Goal: Complete application form

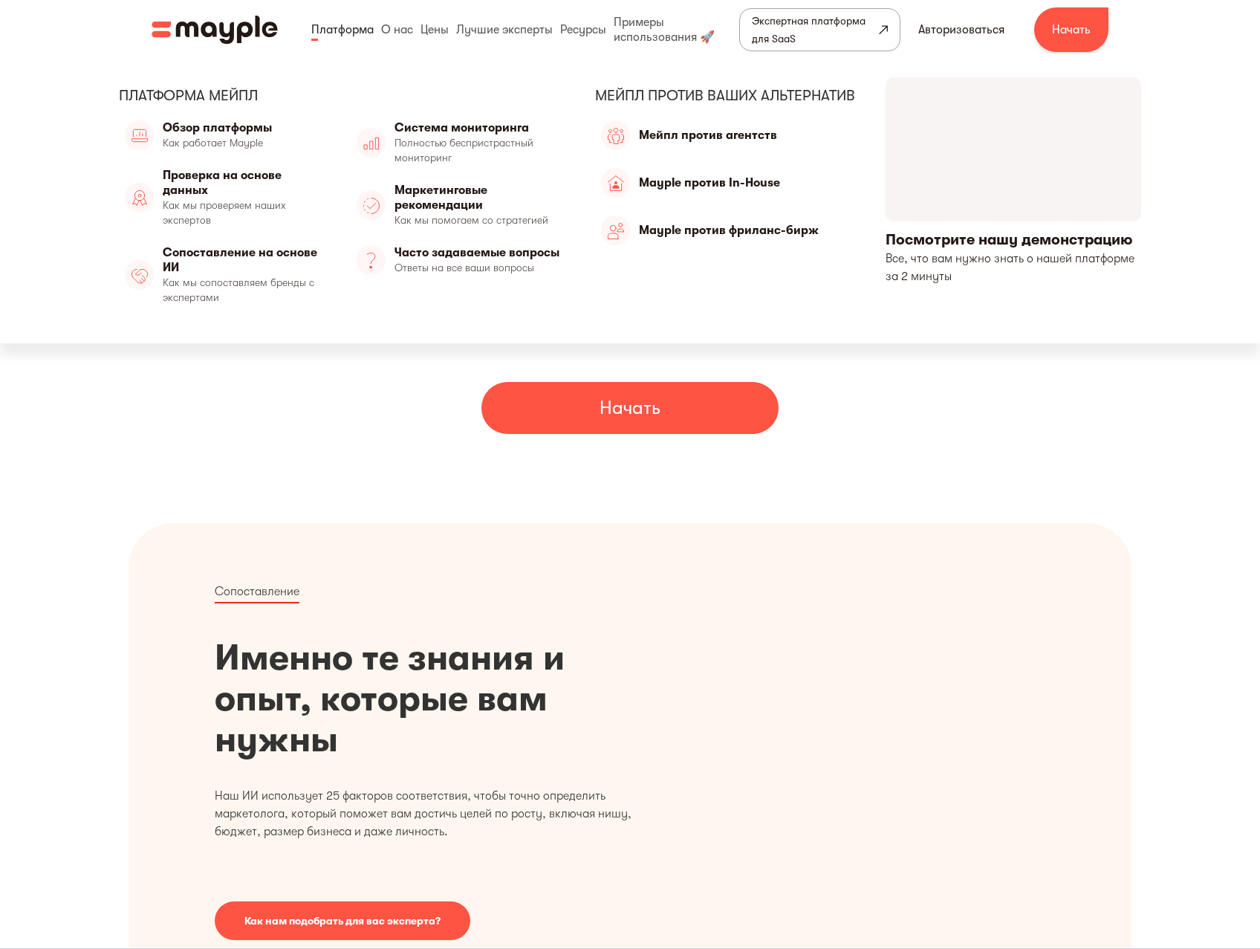
click at [351, 33] on link at bounding box center [343, 30] width 70 height 48
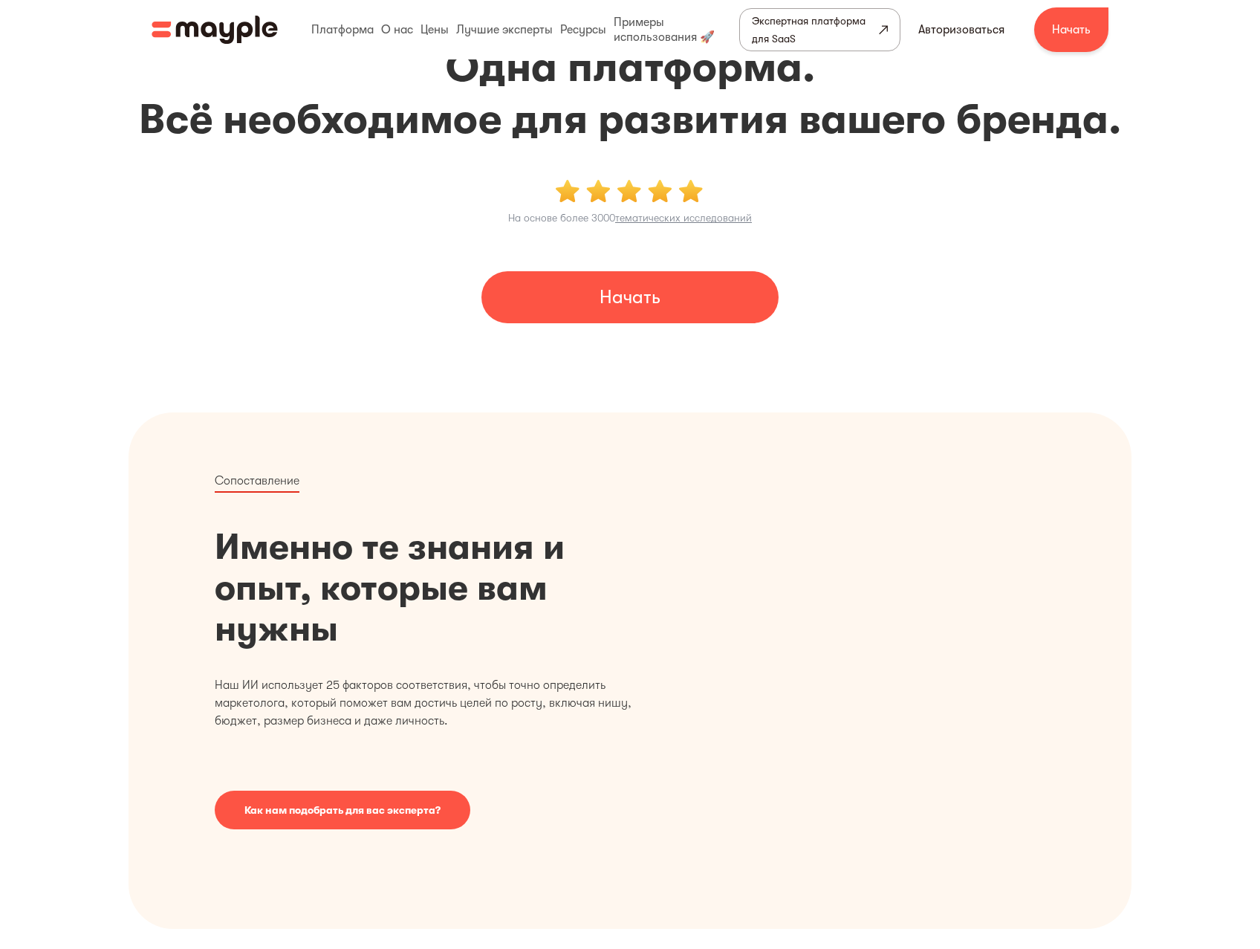
scroll to position [117, 0]
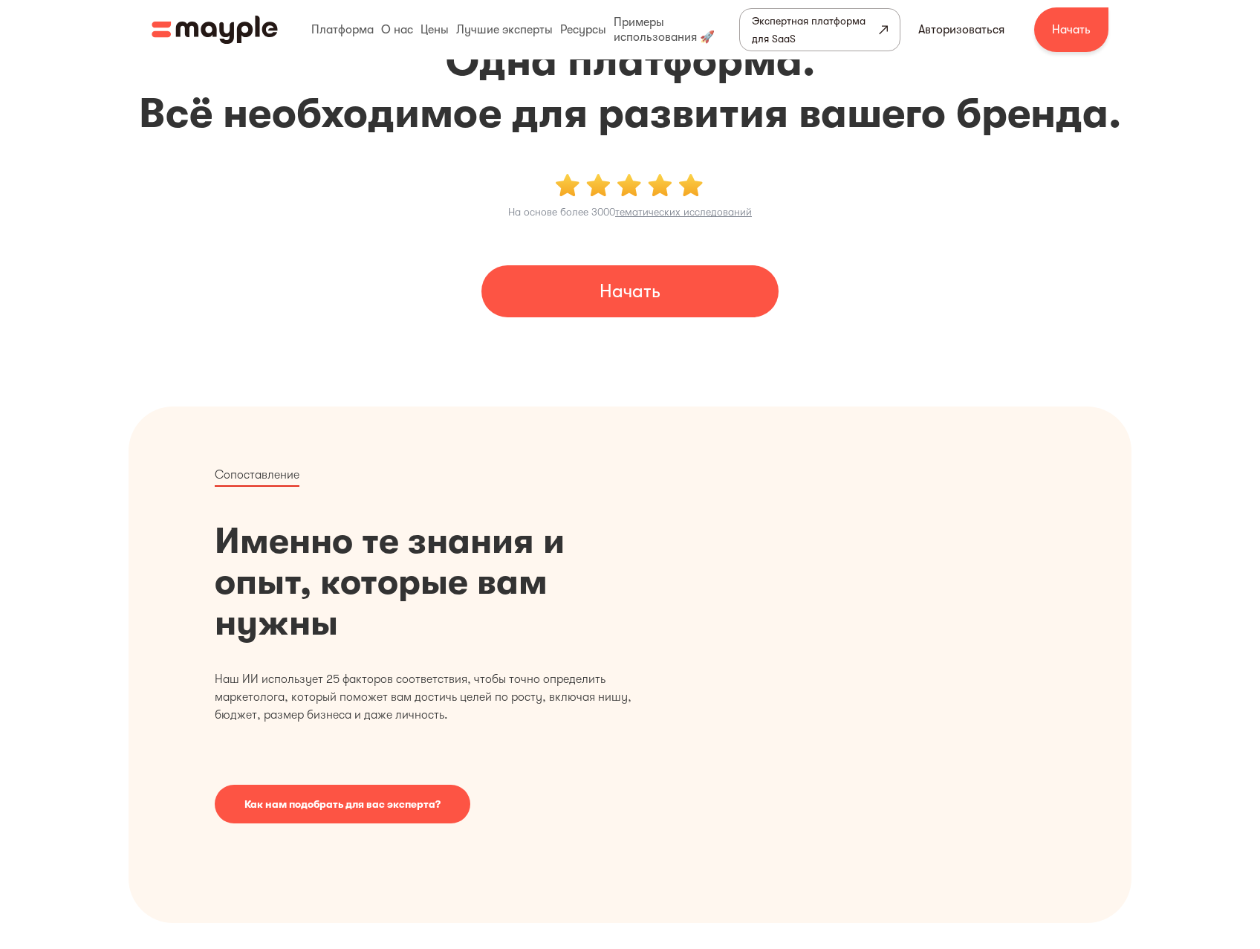
click at [653, 296] on font "Начать" at bounding box center [629, 291] width 61 height 22
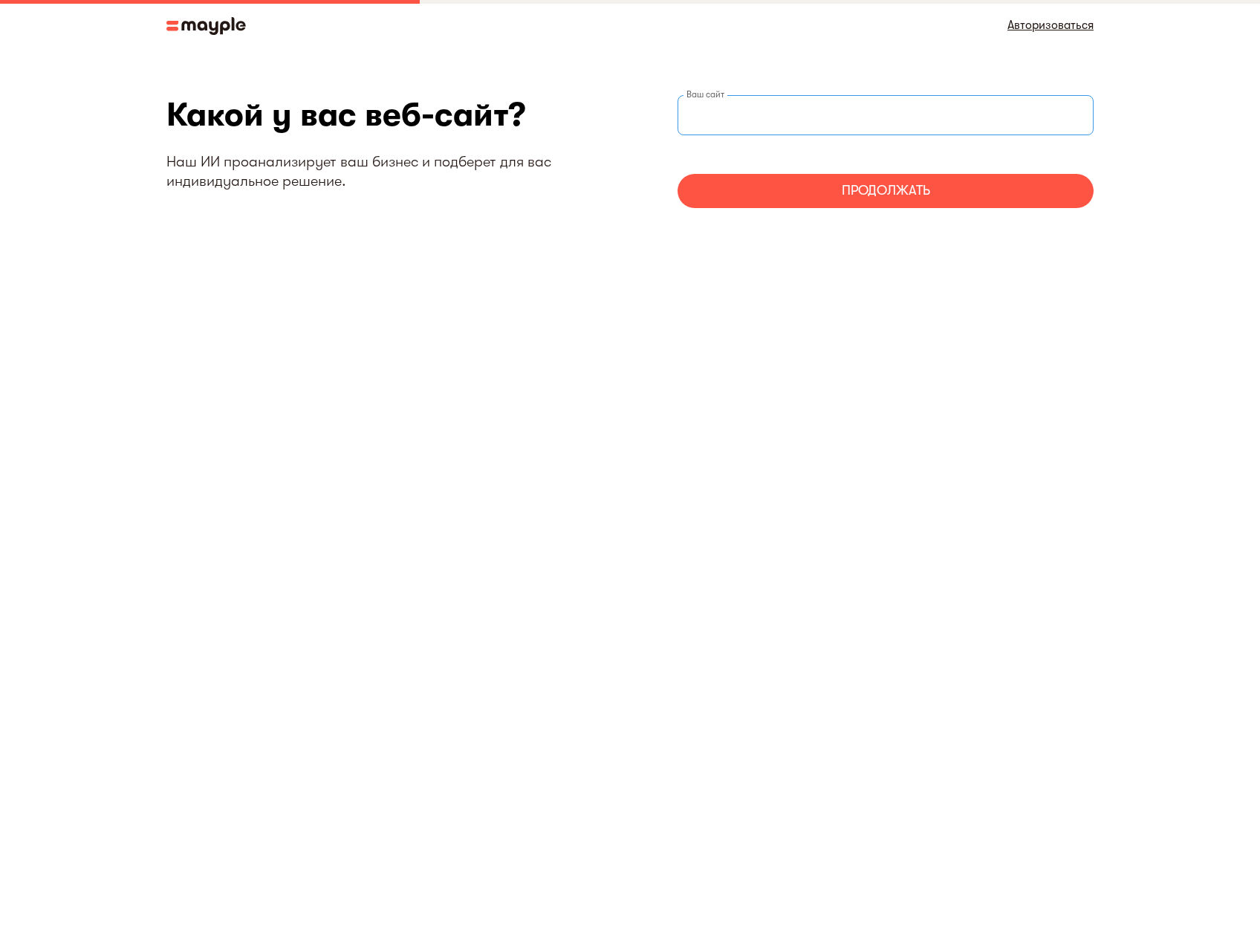
click at [758, 114] on input "веб-сайтStep" at bounding box center [885, 115] width 416 height 40
type input "https://kiselevgroup.com"
click at [914, 203] on div "Продолжать" at bounding box center [885, 191] width 416 height 34
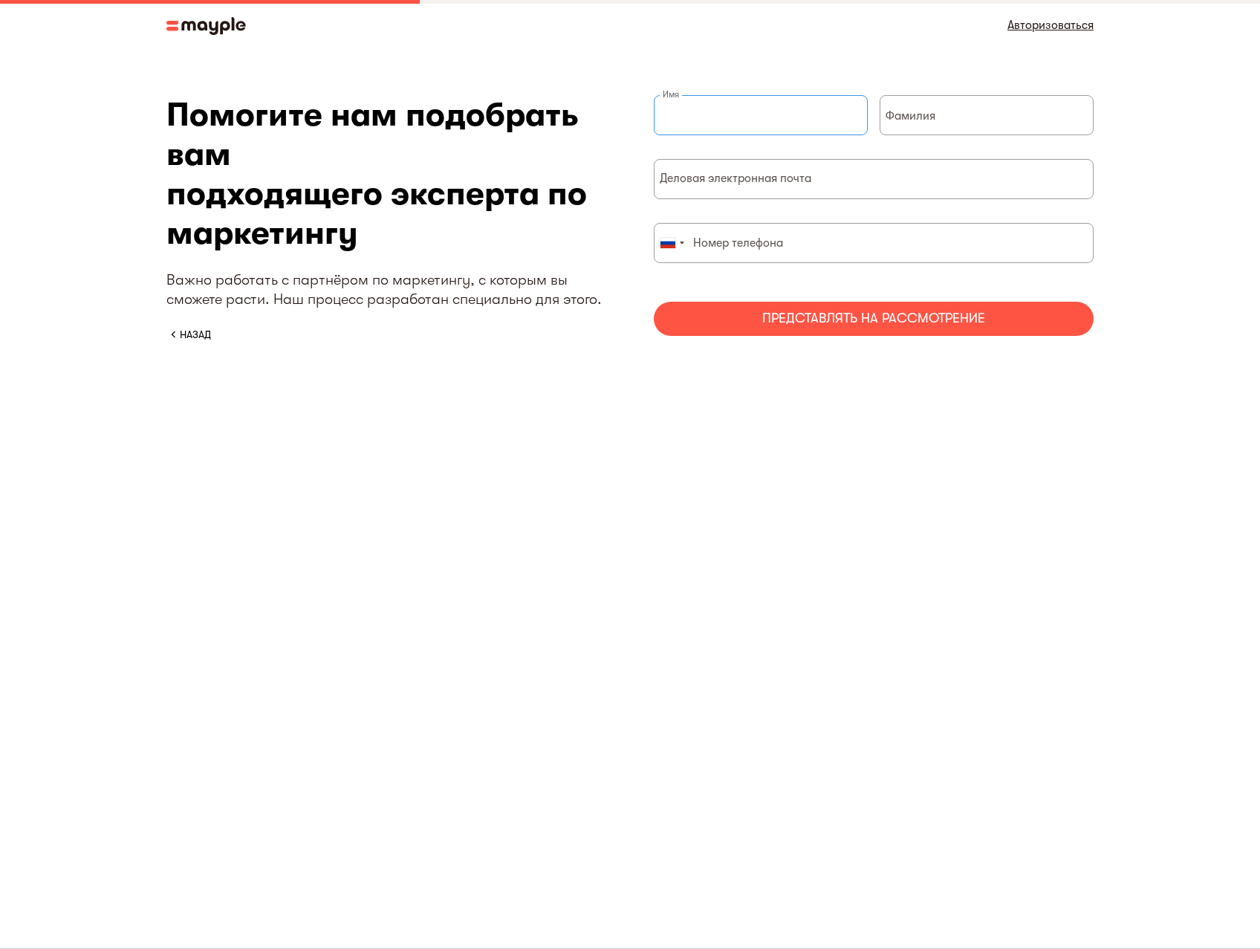
drag, startPoint x: 725, startPoint y: 102, endPoint x: 784, endPoint y: 126, distance: 64.0
click at [726, 102] on input "краткая форма" at bounding box center [761, 115] width 214 height 40
type input "R"
type input "Констатинй"
click at [966, 122] on input "краткая форма" at bounding box center [986, 115] width 214 height 40
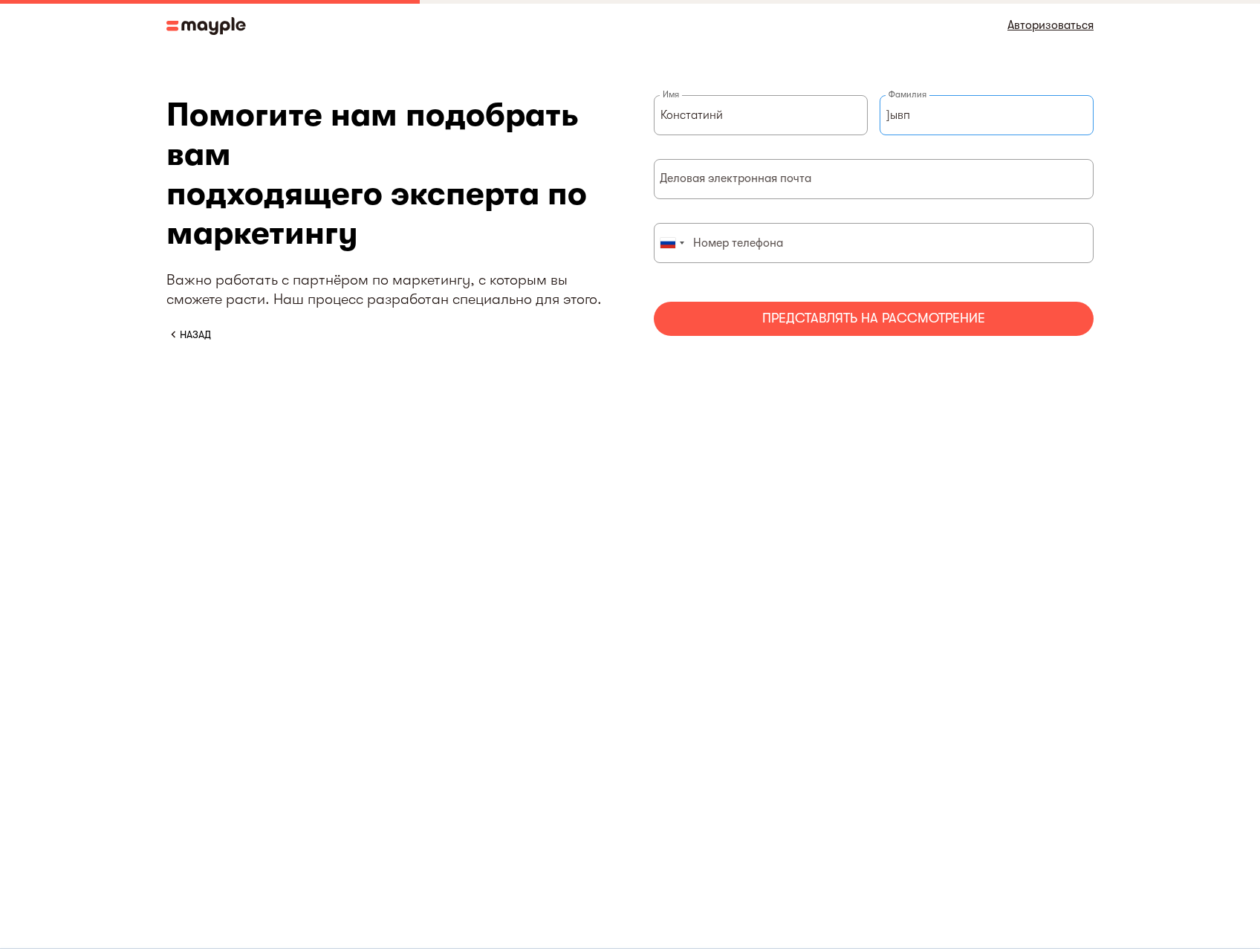
type input "]ывп"
drag, startPoint x: 752, startPoint y: 195, endPoint x: 800, endPoint y: 195, distance: 48.3
click at [759, 195] on input "краткая форма" at bounding box center [874, 179] width 440 height 40
type input "ш"
type input "info@kiselevgroup.com"
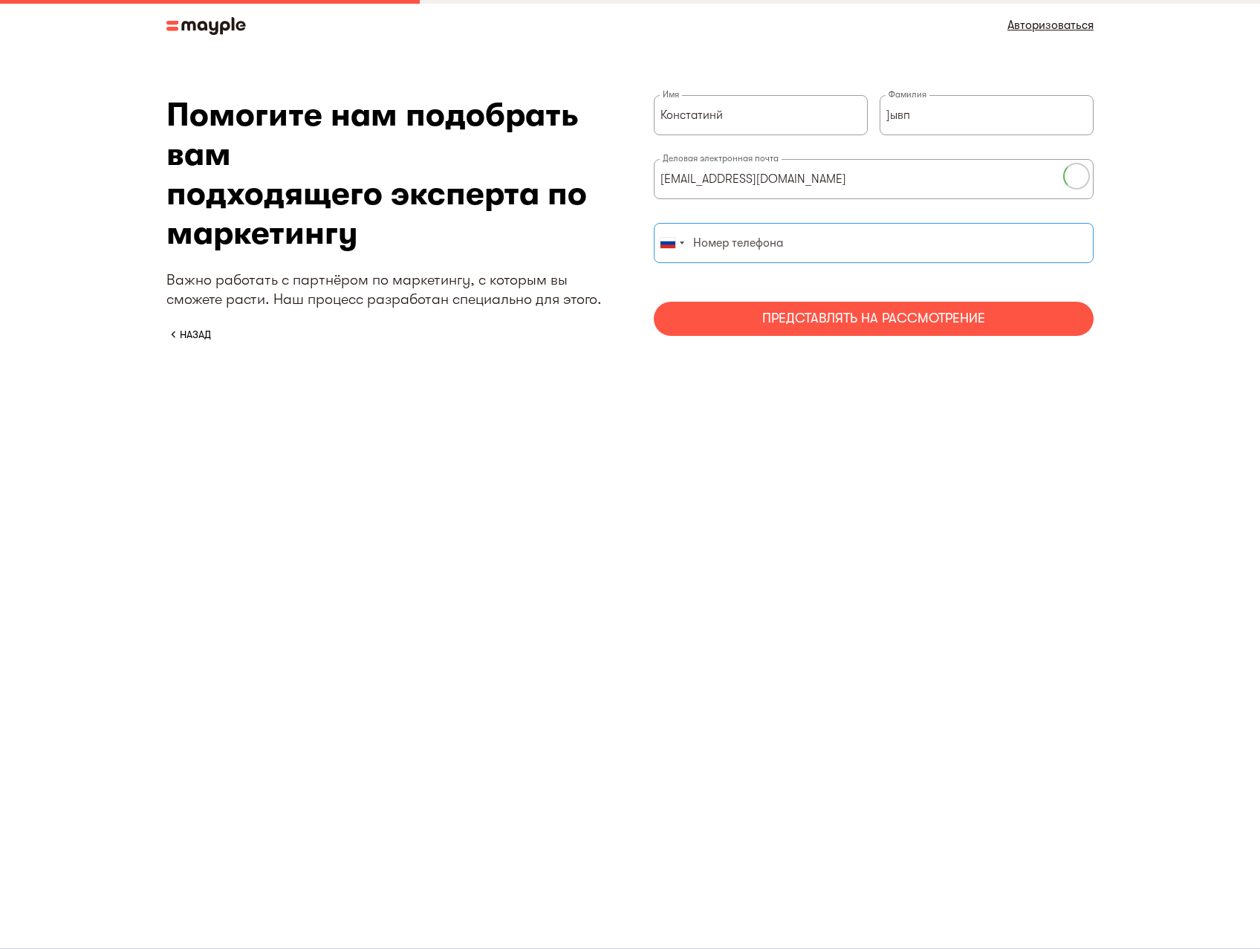
drag, startPoint x: 767, startPoint y: 244, endPoint x: 902, endPoint y: 242, distance: 135.9
click at [767, 245] on input "краткая форма" at bounding box center [874, 243] width 440 height 40
click at [915, 308] on div "Представлять на рассмотрение" at bounding box center [874, 319] width 440 height 34
click at [682, 245] on div "краткая форма" at bounding box center [671, 243] width 34 height 39
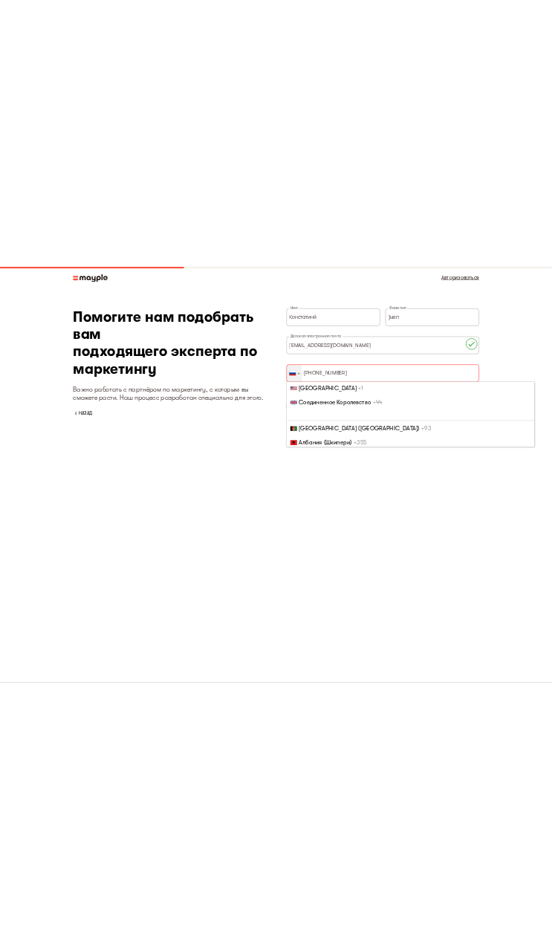
scroll to position [5713, 0]
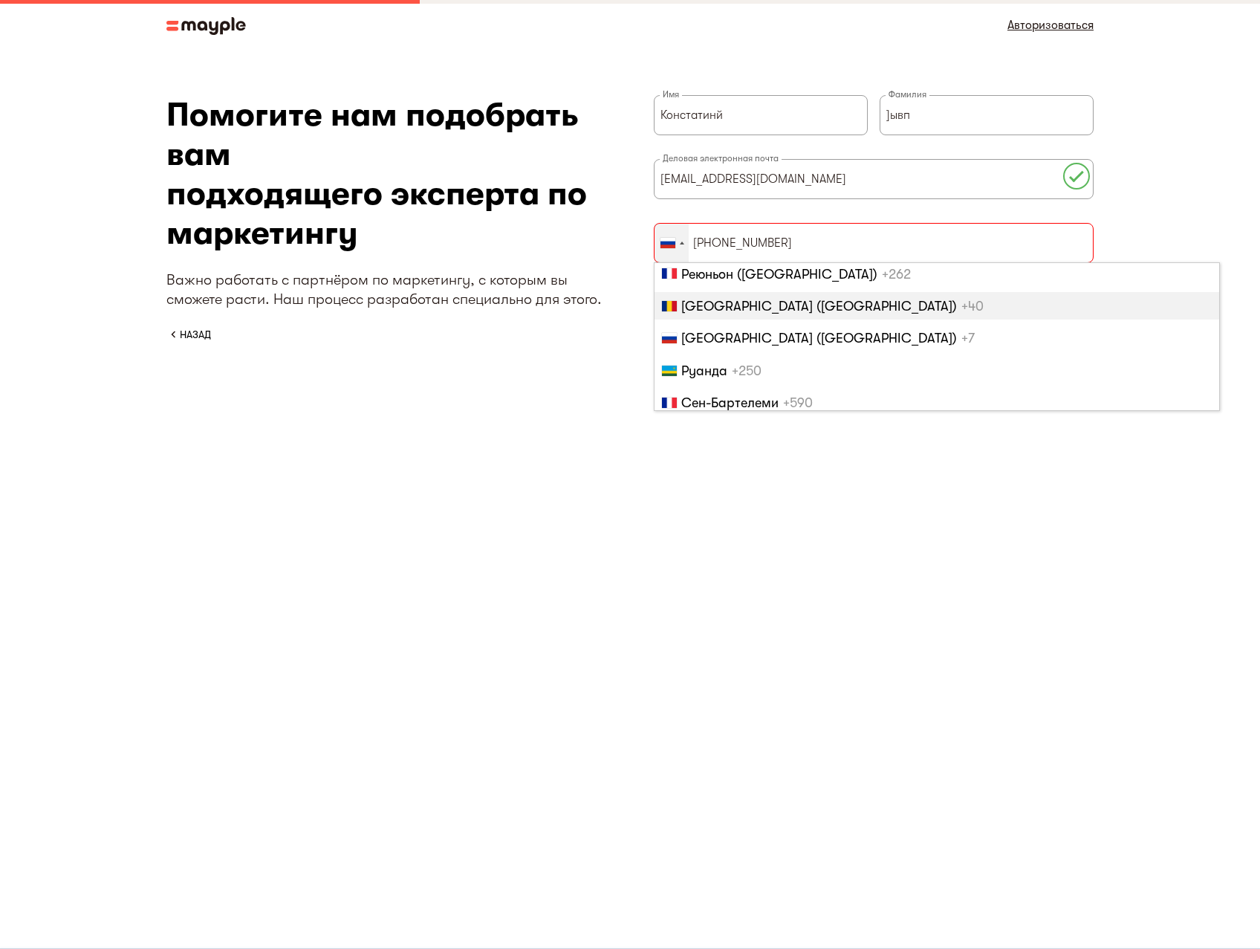
click at [837, 318] on li "Румыния (România) +40" at bounding box center [936, 305] width 565 height 27
type input "+409222269977"
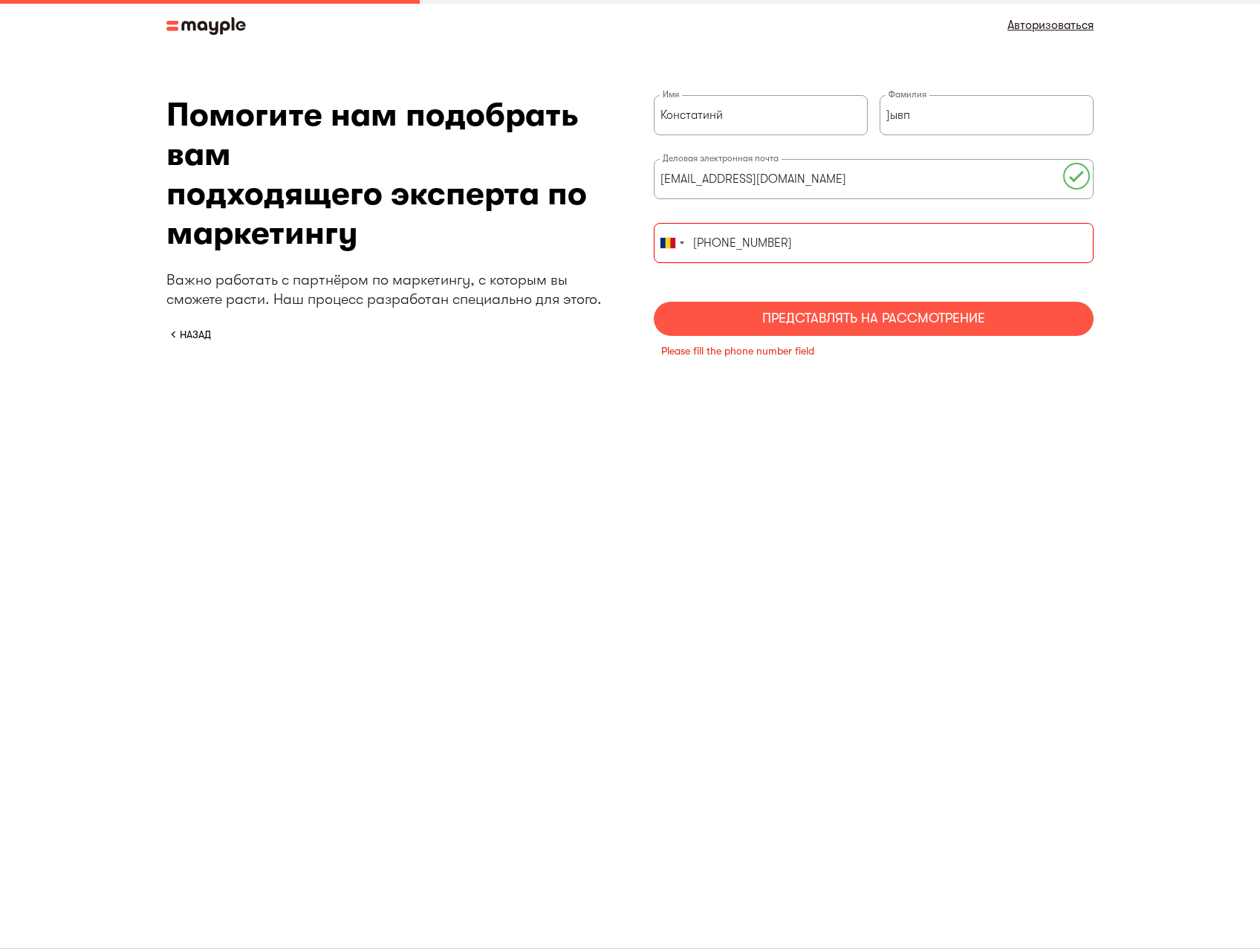
click at [813, 325] on div "Представлять на рассмотрение" at bounding box center [874, 319] width 440 height 34
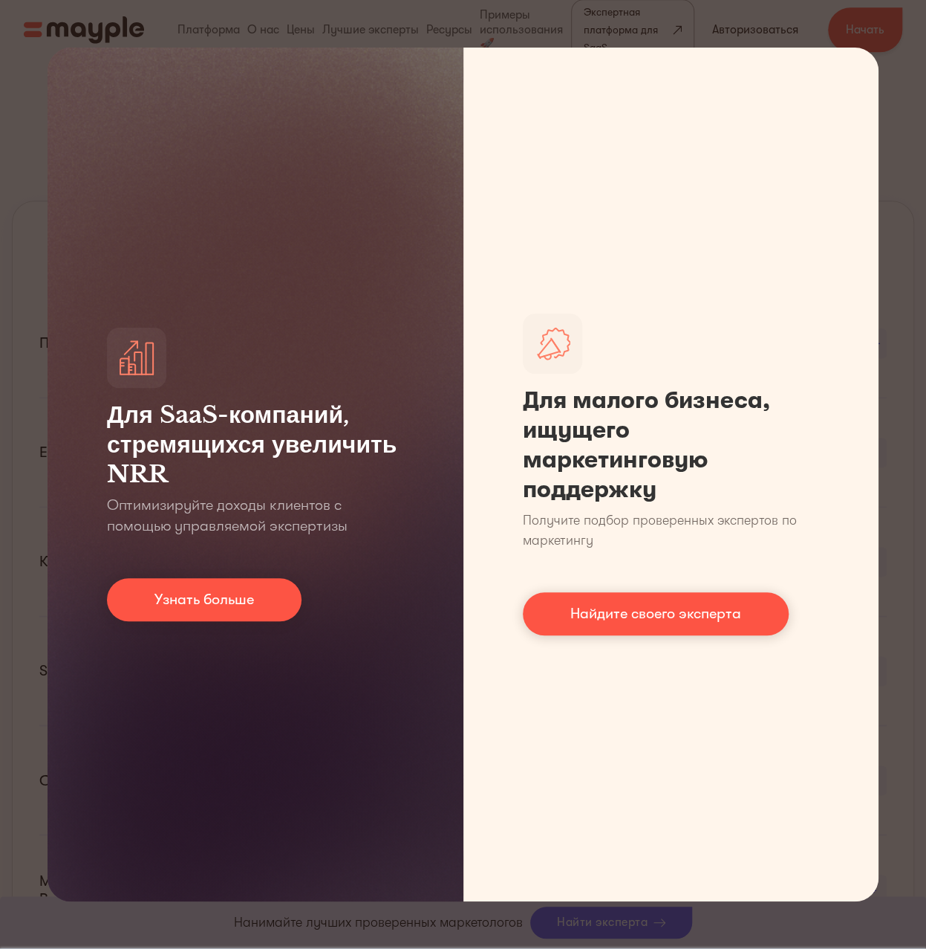
scroll to position [1631, 0]
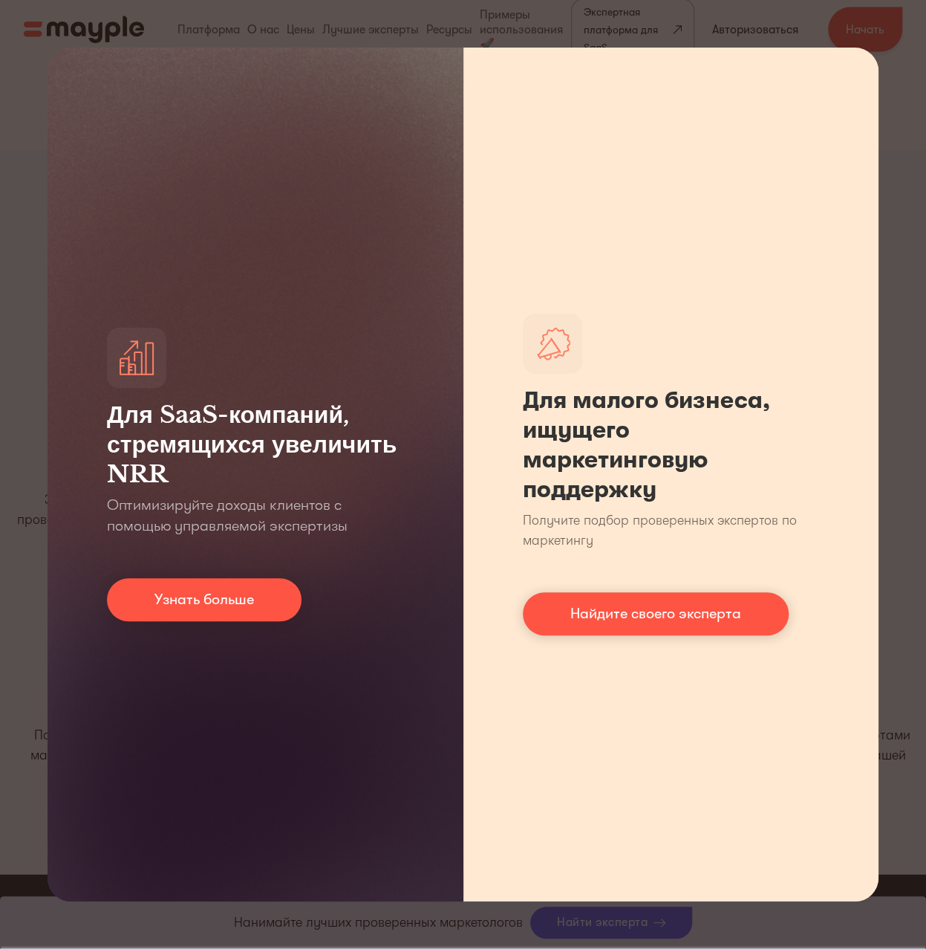
drag, startPoint x: 905, startPoint y: 248, endPoint x: 869, endPoint y: 244, distance: 35.8
click at [900, 249] on div "Для SaaS-компаний, стремящихся увеличить NRR Оптимизируйте доходы клиентов с по…" at bounding box center [463, 474] width 926 height 949
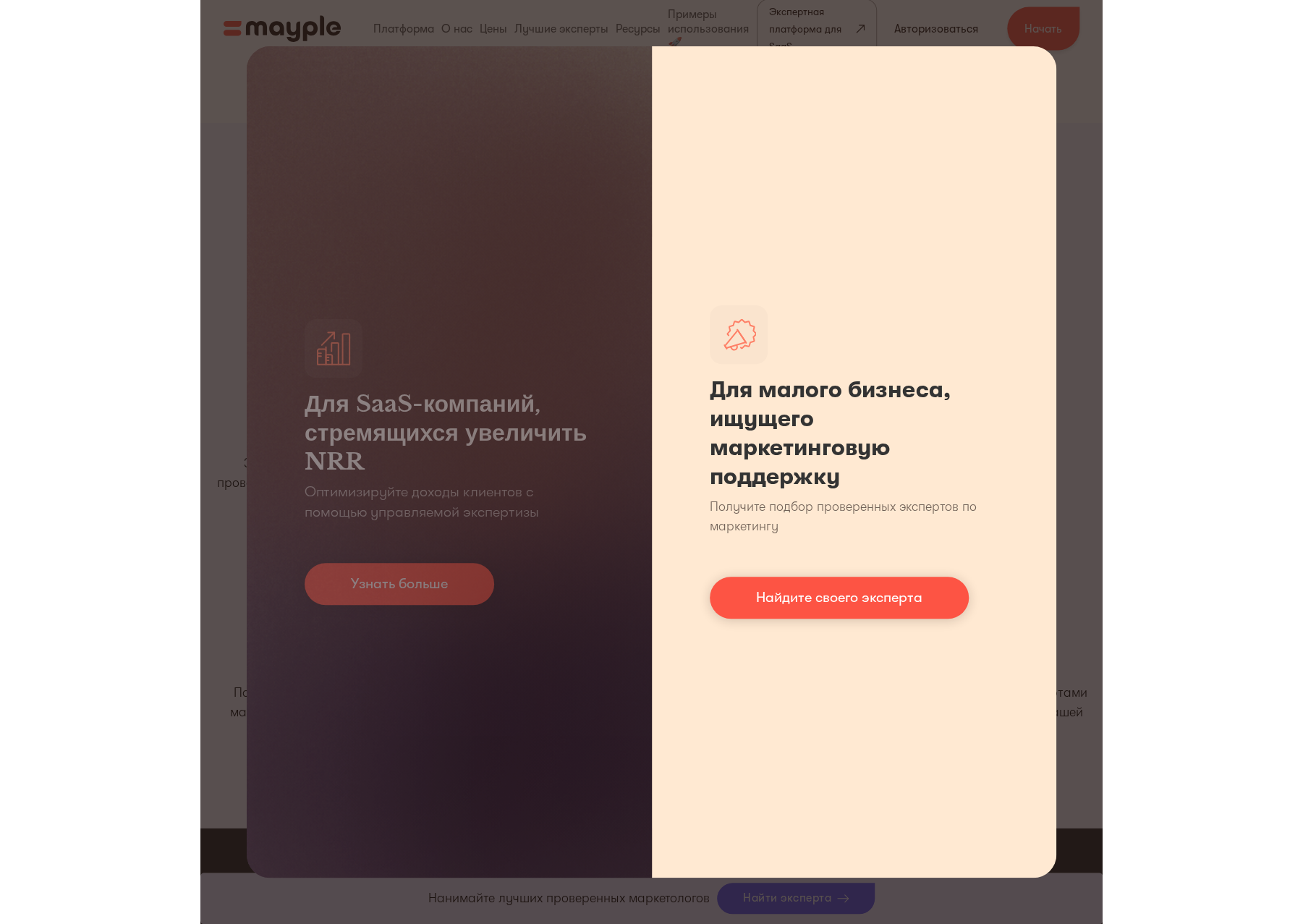
scroll to position [1748, 0]
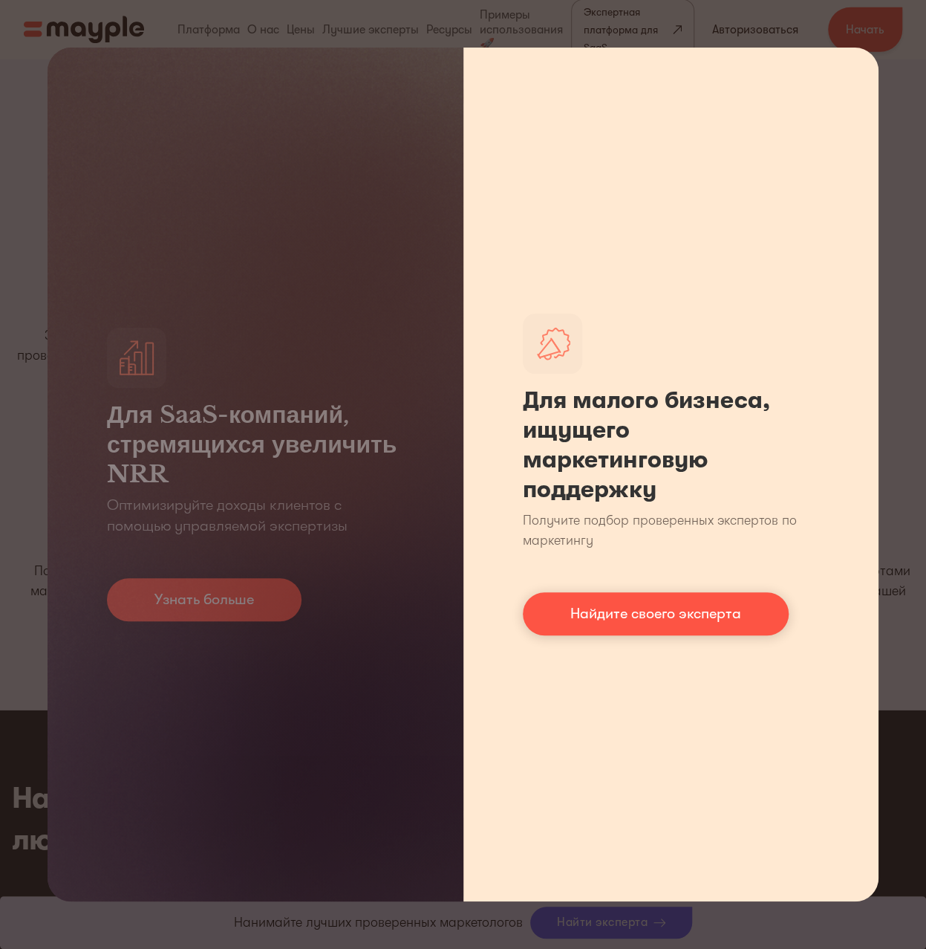
drag, startPoint x: 767, startPoint y: 160, endPoint x: 732, endPoint y: 108, distance: 63.2
click at [759, 144] on div "Для малого бизнеса, ищущего маркетинговую поддержку Получите подбор проверенных…" at bounding box center [671, 474] width 416 height 853
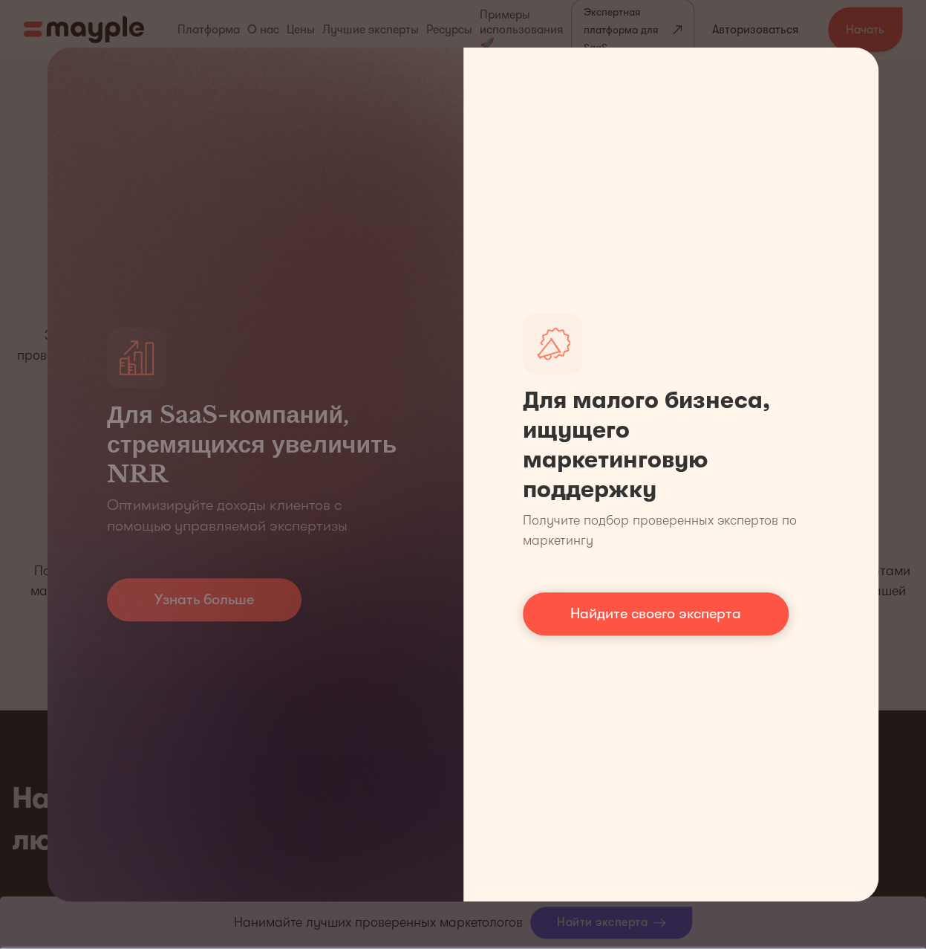
click at [518, 73] on div "Для малого бизнеса, ищущего маркетинговую поддержку Получите подбор проверенных…" at bounding box center [671, 474] width 416 height 853
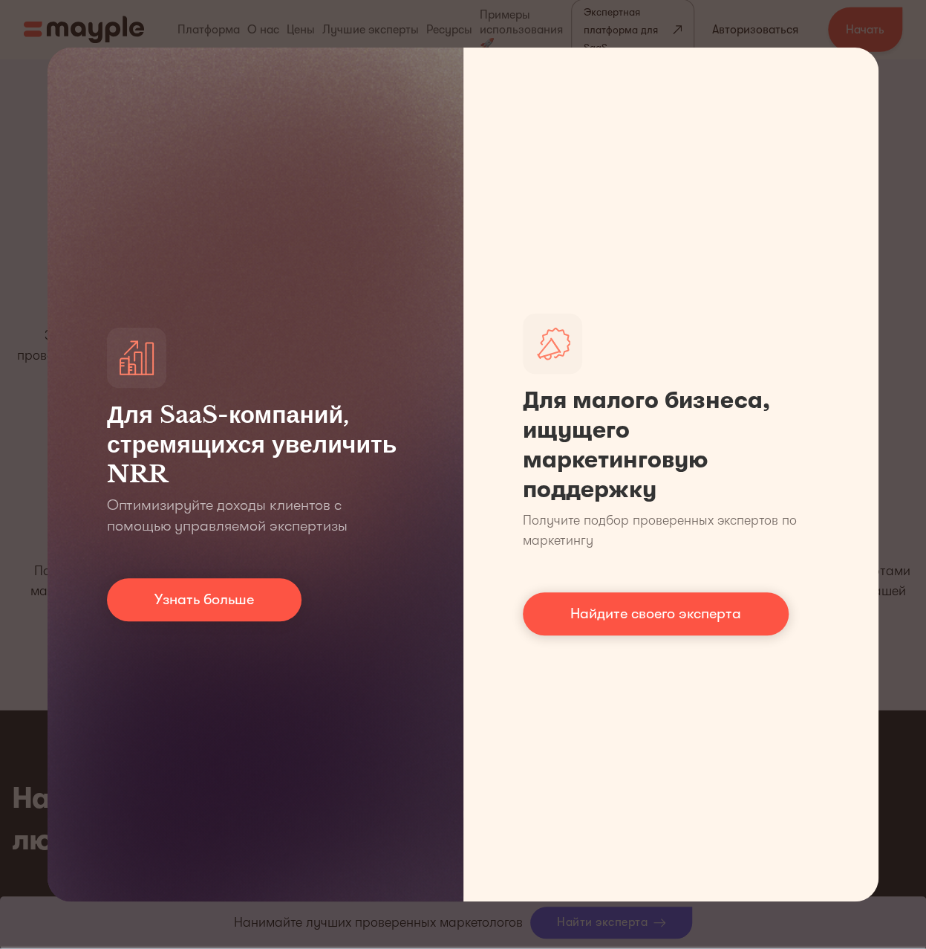
drag, startPoint x: 46, startPoint y: 830, endPoint x: 179, endPoint y: 682, distance: 199.4
click at [48, 827] on div "Для SaaS-компаний, стремящихся увеличить NRR Оптимизируйте доходы клиентов с по…" at bounding box center [256, 474] width 416 height 853
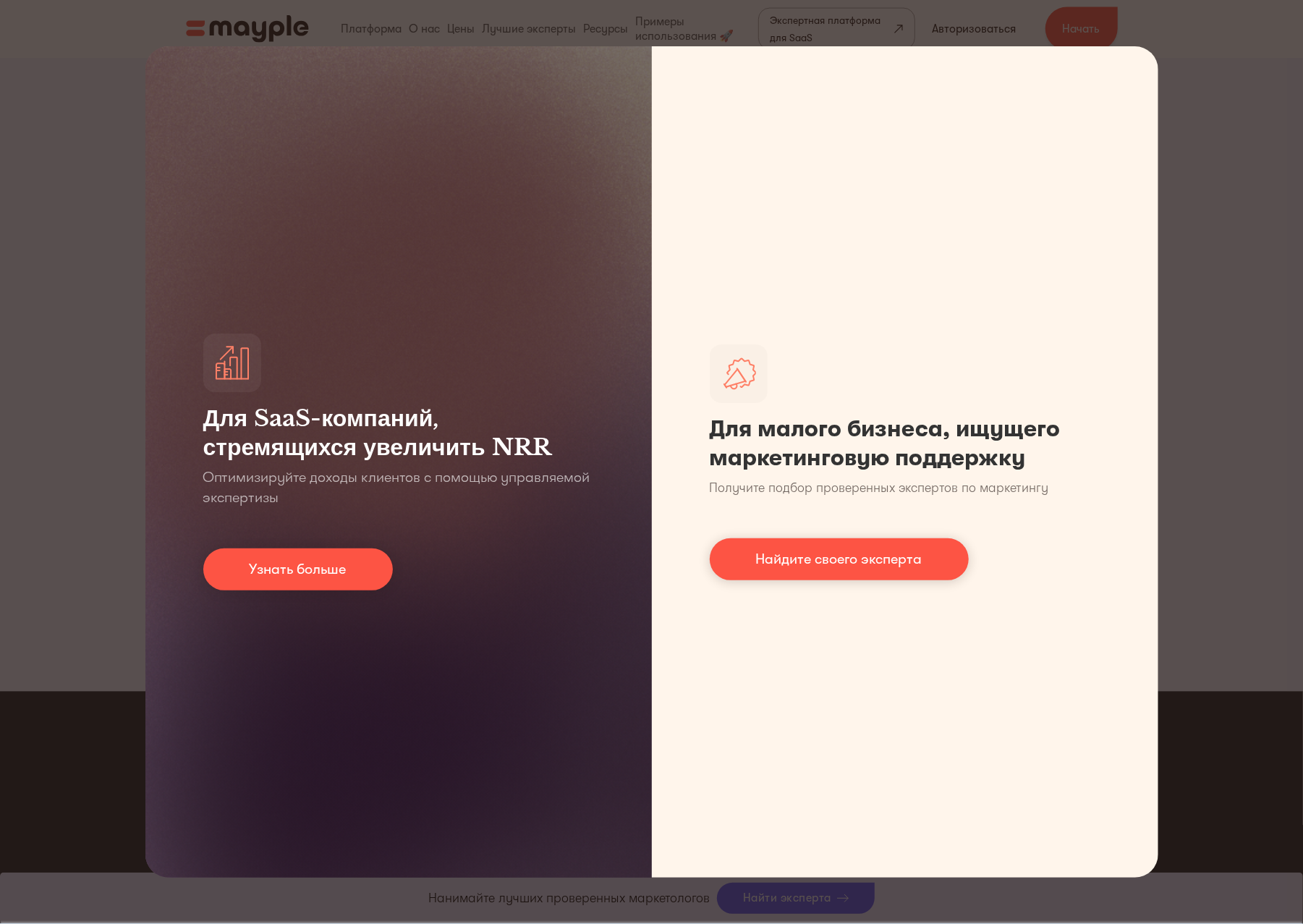
click at [901, 289] on div "Для SaaS-компаний, стремящихся увеличить NRR Оптимизируйте доходы клиентов с по…" at bounding box center [652, 462] width 1303 height 924
click at [901, 290] on div "Для SaaS-компаний, стремящихся увеличить NRR Оптимизируйте доходы клиентов с по…" at bounding box center [652, 462] width 1303 height 924
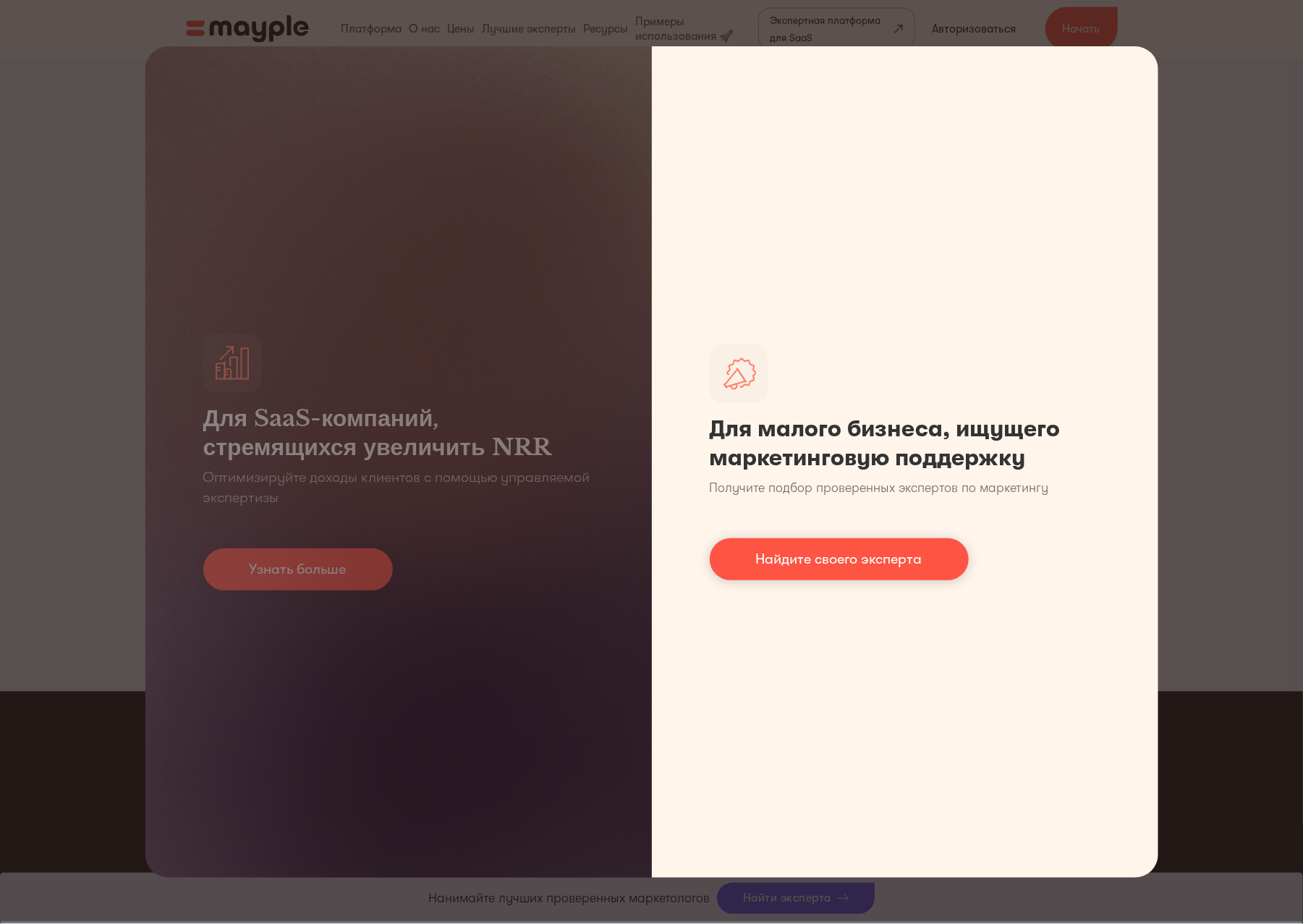
click at [801, 555] on font "Найдите своего эксперта" at bounding box center [838, 558] width 167 height 17
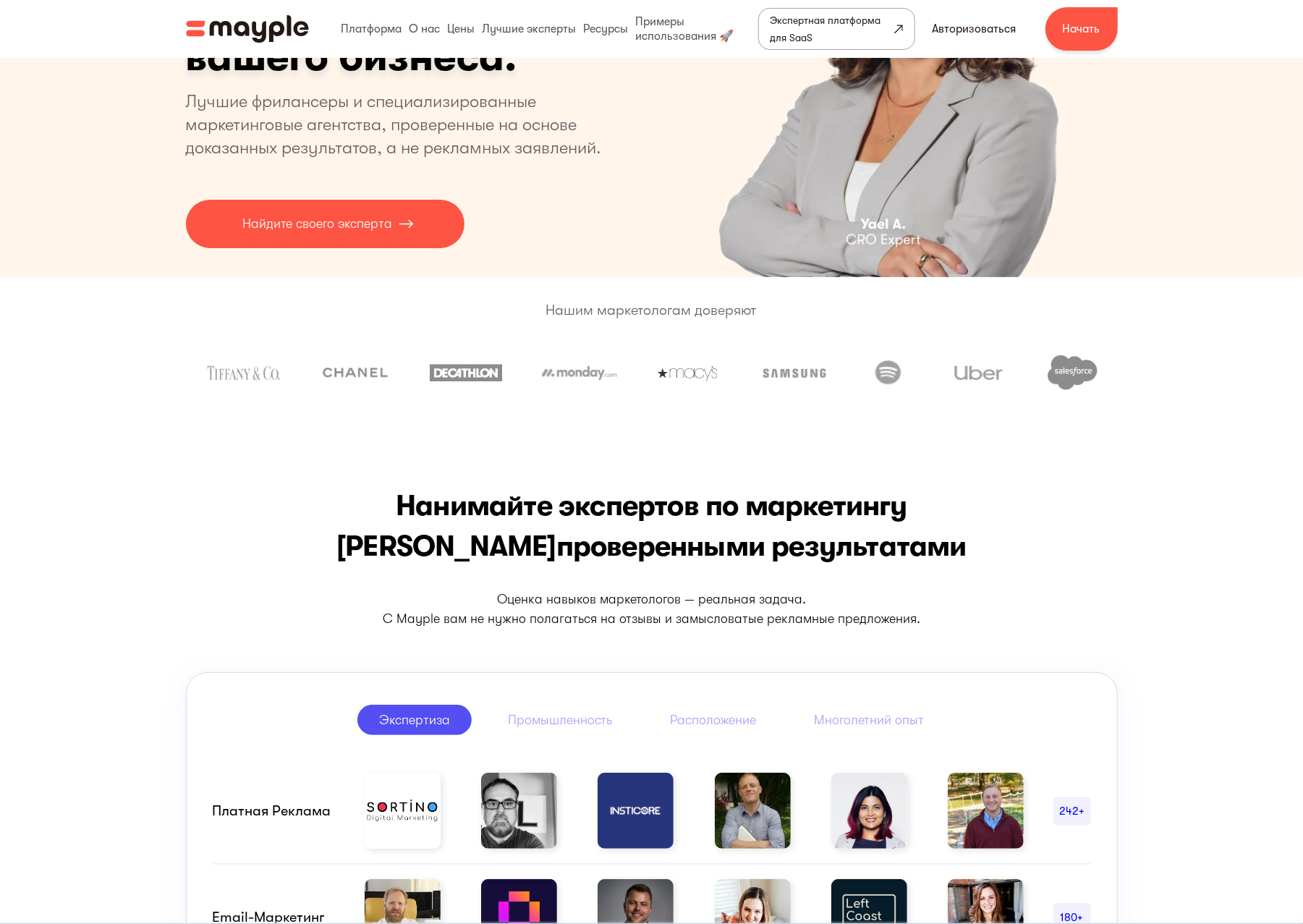
scroll to position [0, 0]
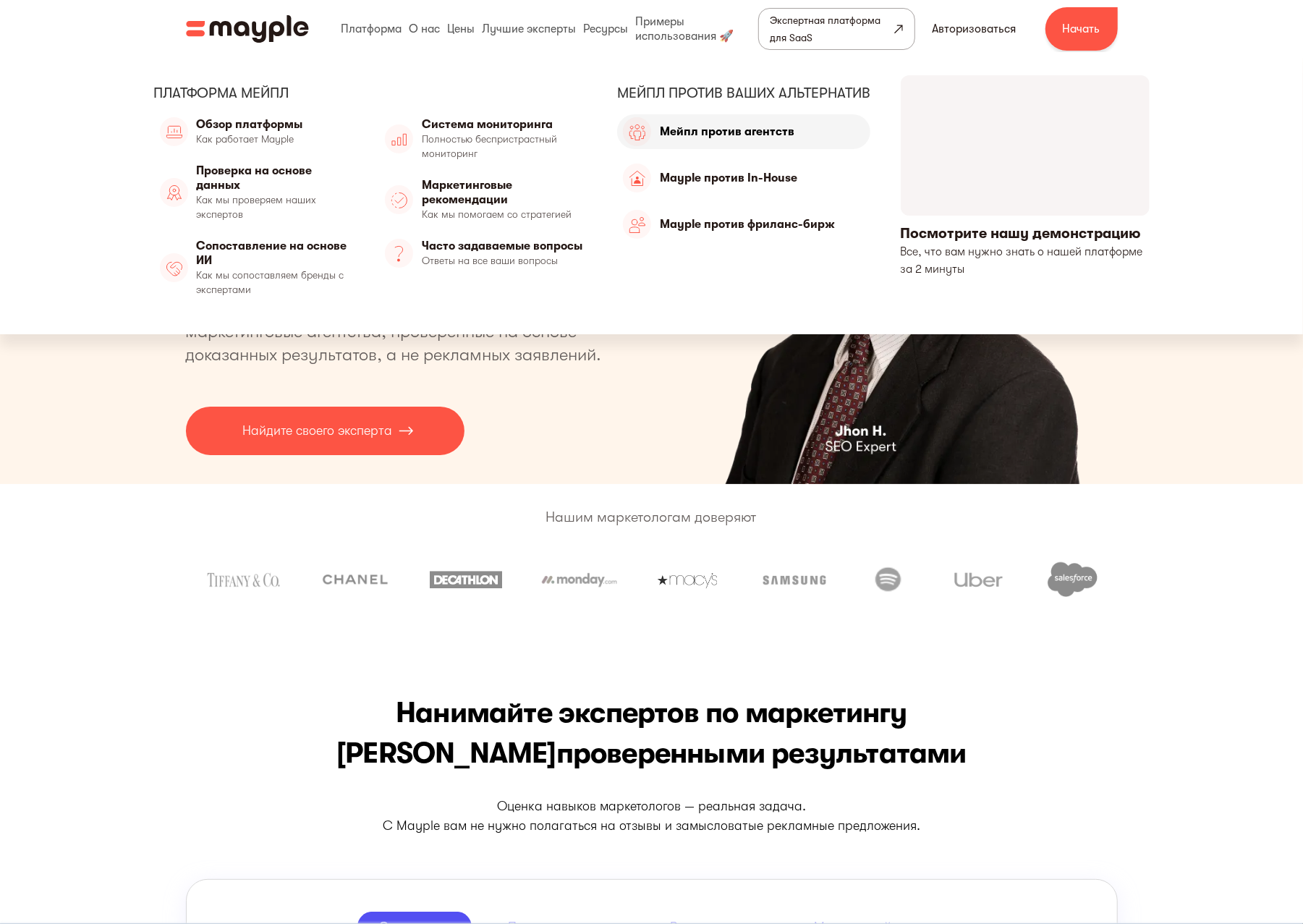
click at [726, 136] on link "Мейпл против агентств" at bounding box center [744, 131] width 253 height 35
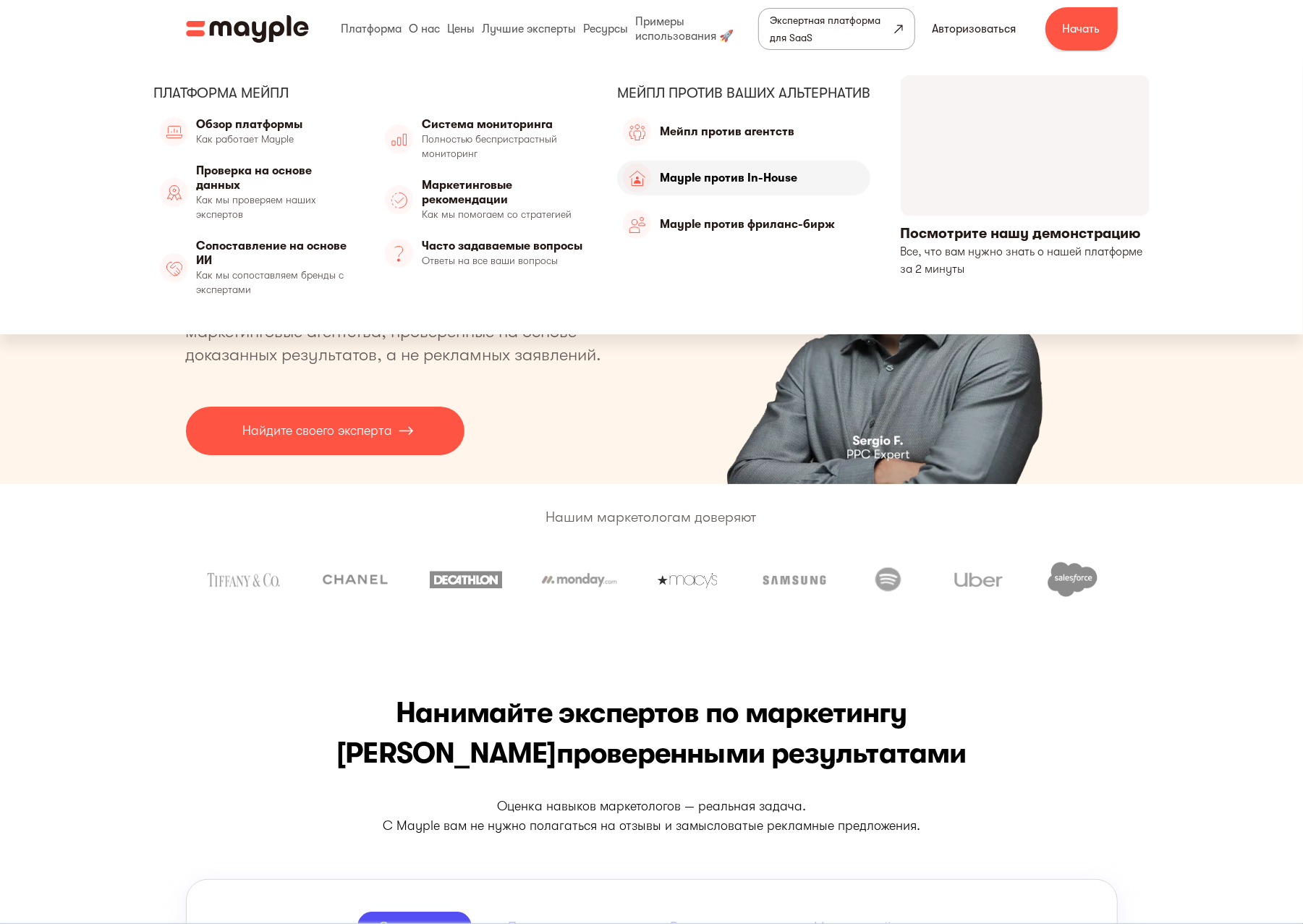
click at [725, 182] on link "Mayple против In-House" at bounding box center [744, 178] width 253 height 35
click at [729, 223] on link "Mayple против фриланс-бирж" at bounding box center [744, 224] width 253 height 35
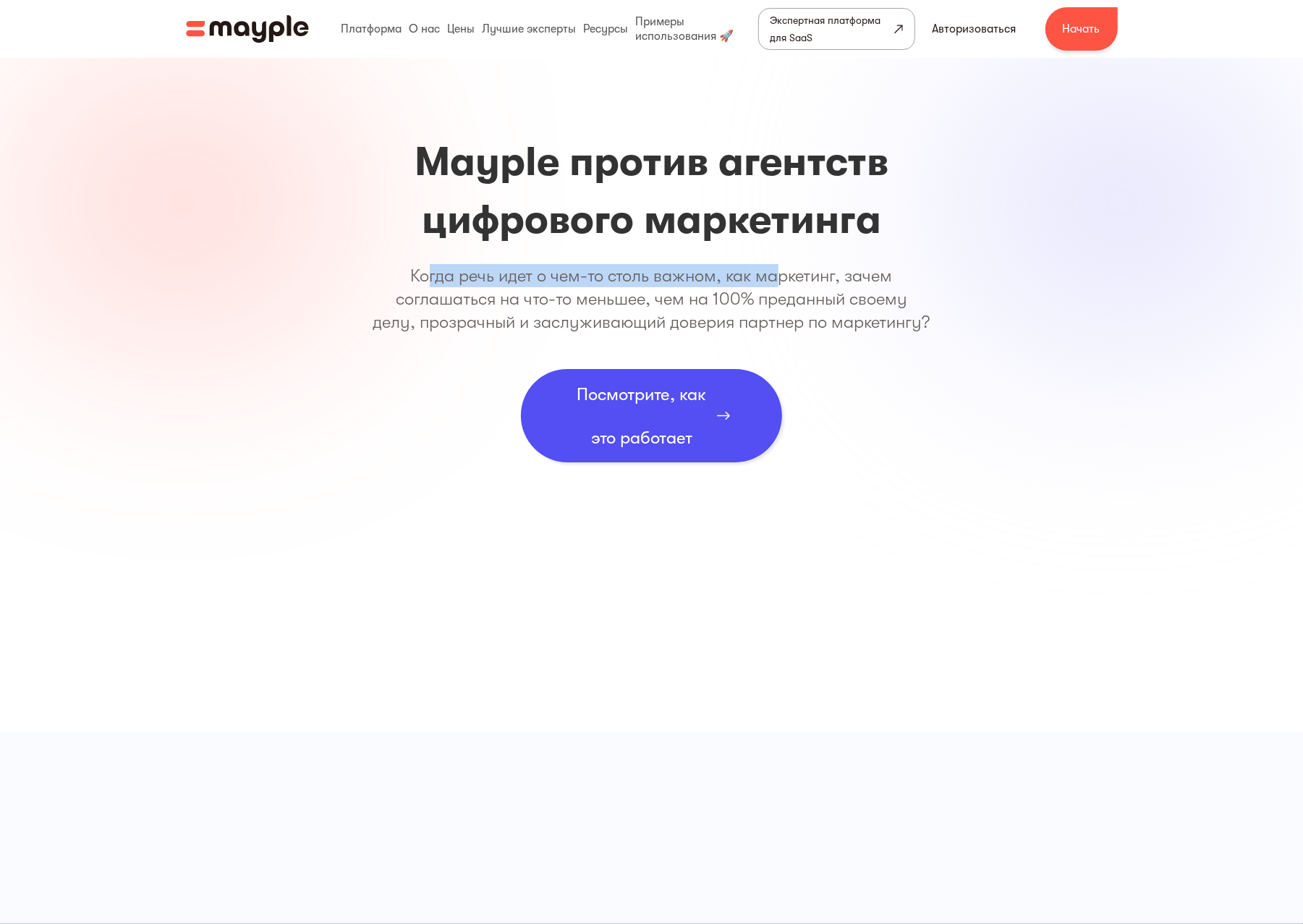
drag, startPoint x: 428, startPoint y: 276, endPoint x: 781, endPoint y: 275, distance: 353.0
click at [781, 275] on font "Когда речь идет о чем-то столь важном, как маркетинг, зачем соглашаться на что-…" at bounding box center [652, 299] width 557 height 66
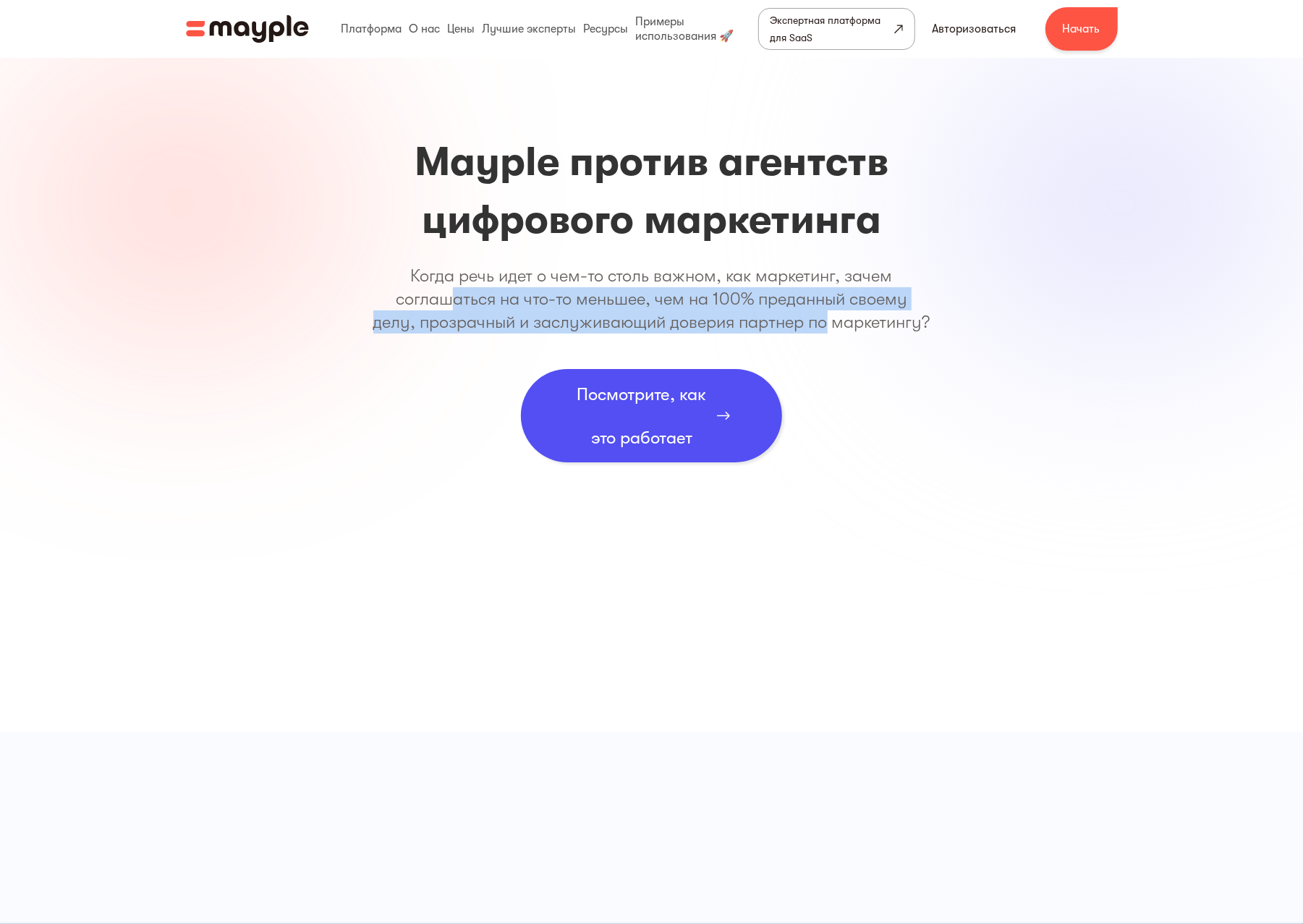
drag, startPoint x: 454, startPoint y: 305, endPoint x: 846, endPoint y: 320, distance: 392.3
click at [897, 314] on p "Когда речь идет о чем-то столь важном, как маркетинг, зачем соглашаться на что-…" at bounding box center [652, 298] width 557 height 69
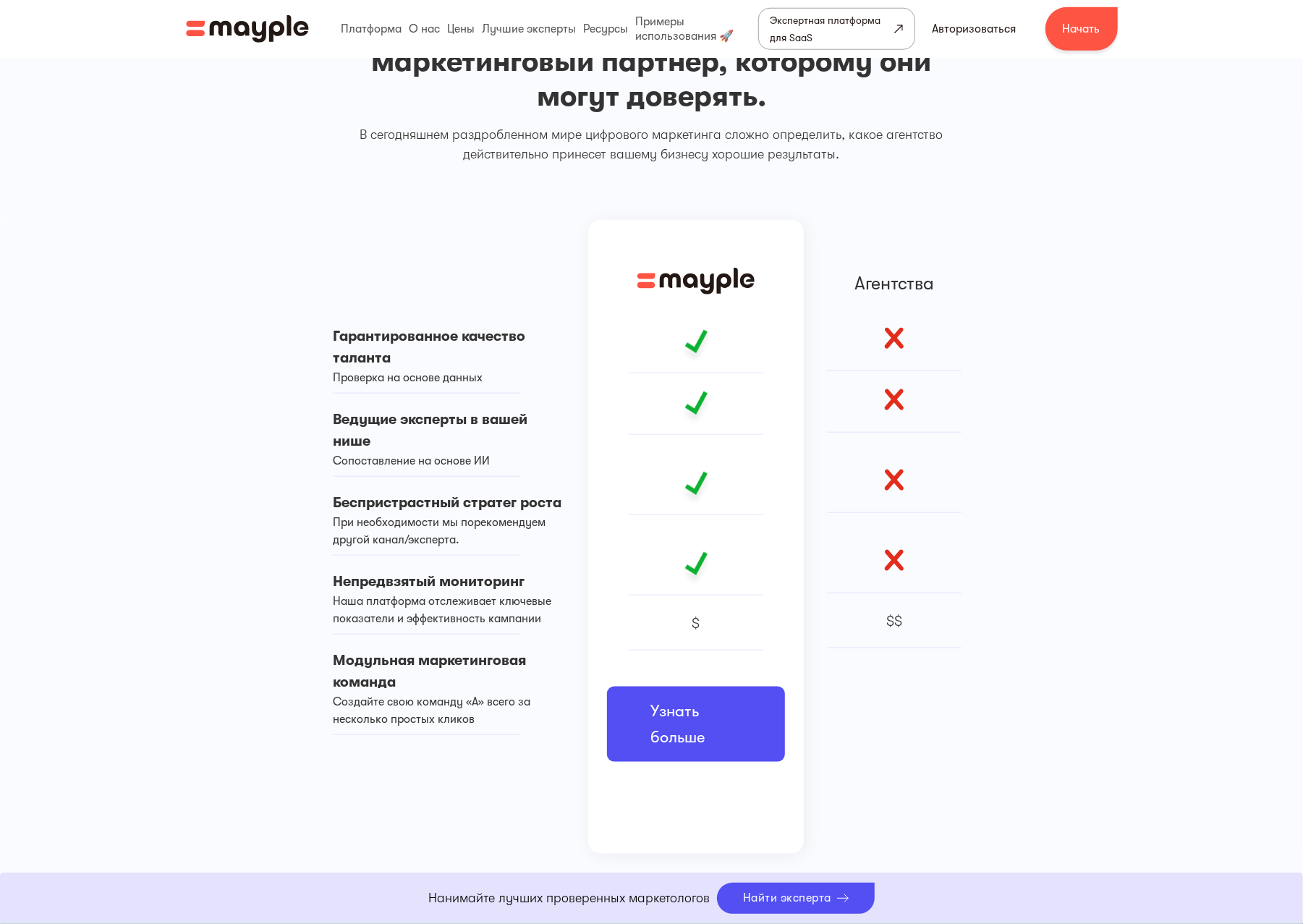
scroll to position [1103, 0]
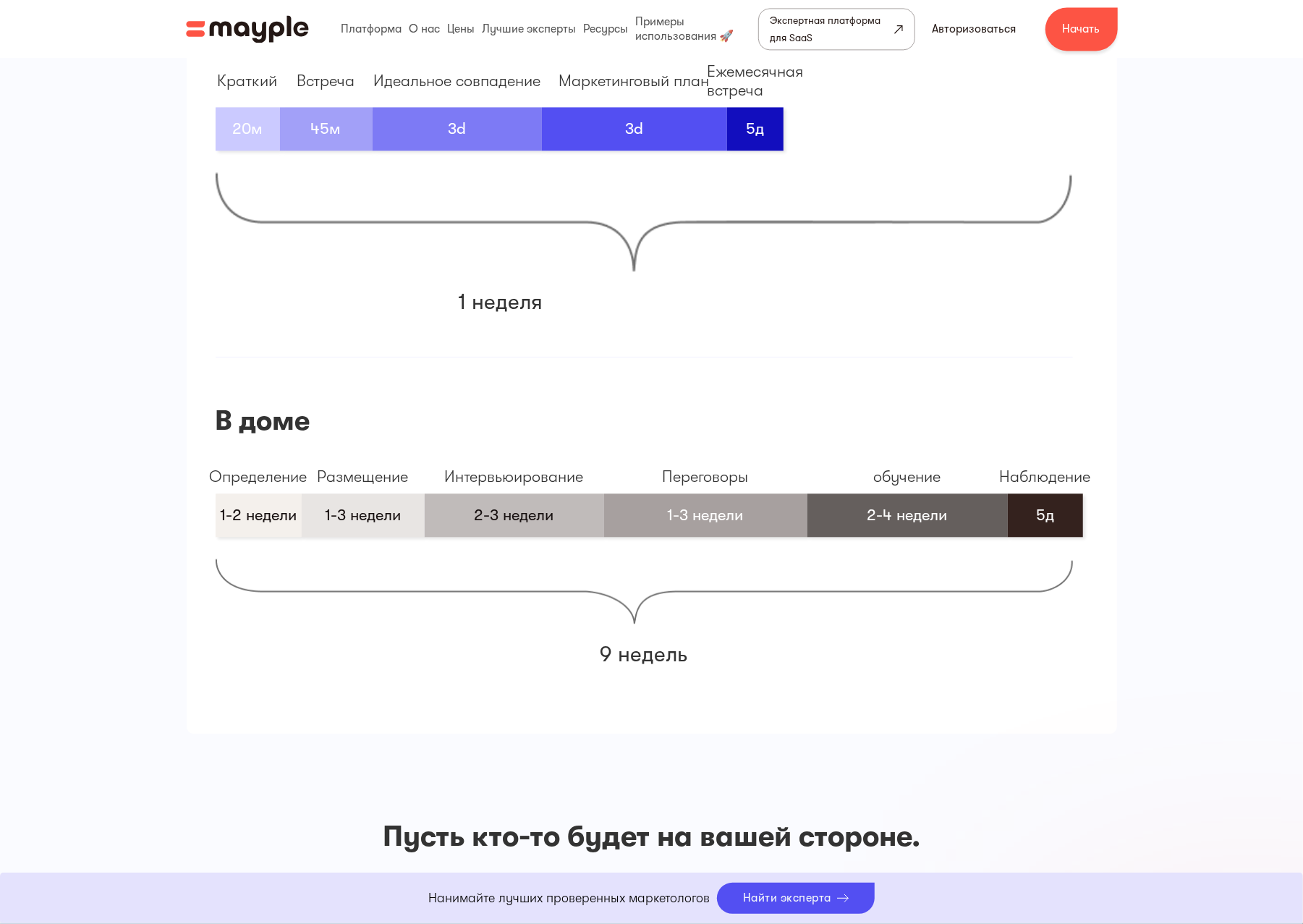
scroll to position [2303, 0]
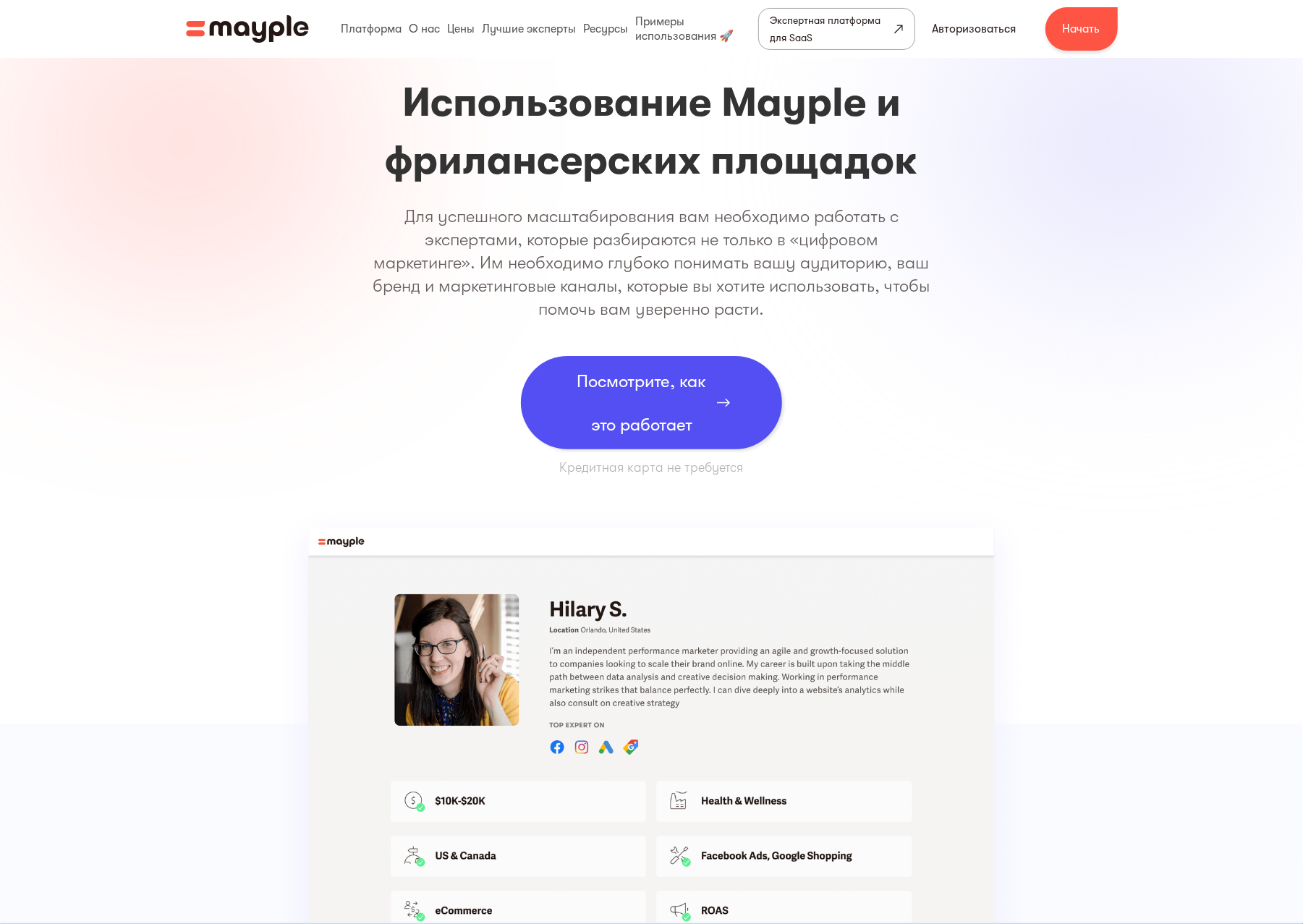
scroll to position [64, 0]
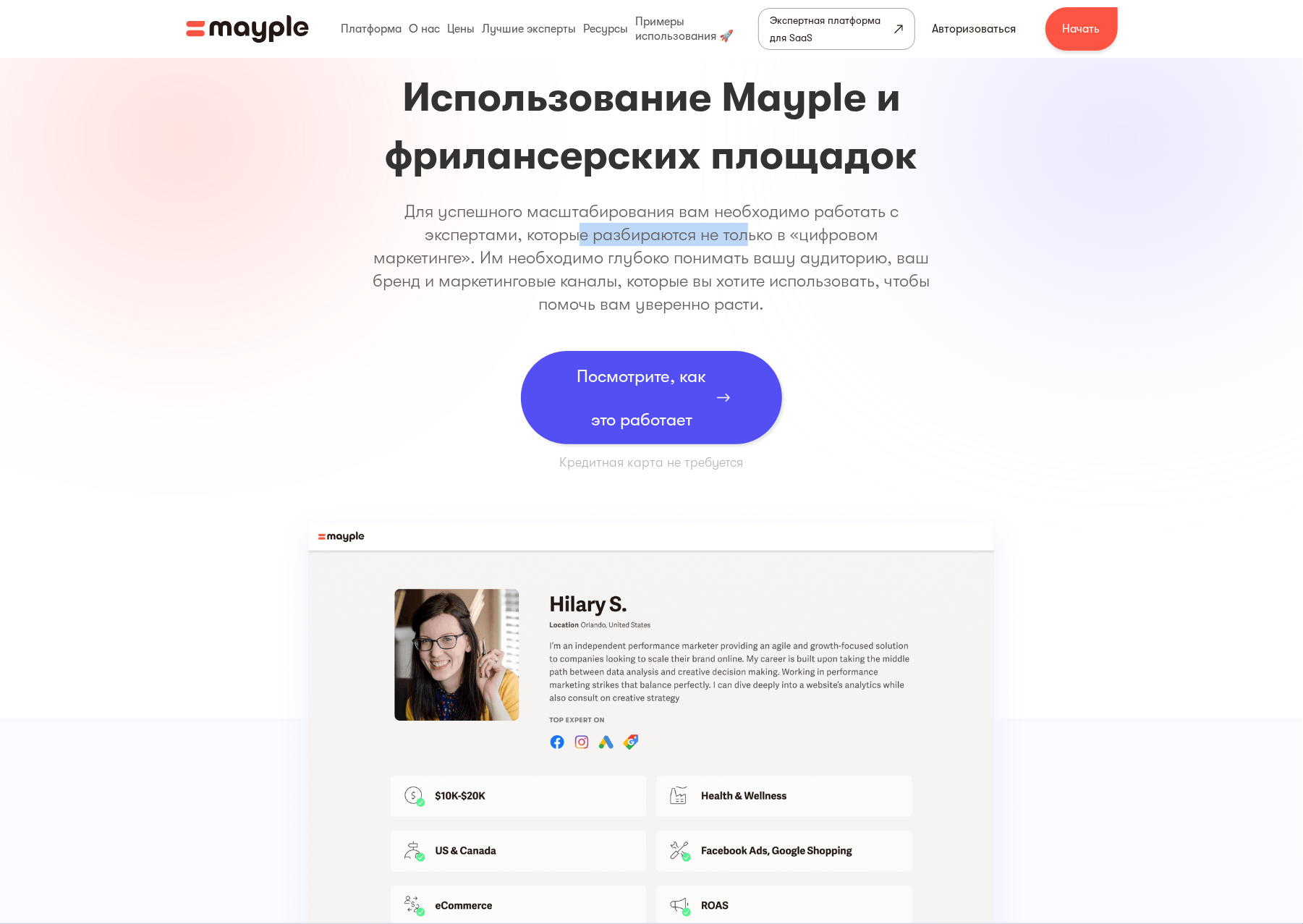
drag, startPoint x: 623, startPoint y: 237, endPoint x: 753, endPoint y: 235, distance: 130.0
click at [755, 235] on font "Для успешного масштабирования вам необходимо работать с экспертами, которые раз…" at bounding box center [652, 257] width 557 height 113
click at [656, 256] on font "Для успешного масштабирования вам необходимо работать с экспертами, которые раз…" at bounding box center [652, 257] width 557 height 113
drag, startPoint x: 618, startPoint y: 241, endPoint x: 741, endPoint y: 263, distance: 125.0
click at [786, 239] on p "Для успешного масштабирования вам необходимо работать с экспертами, которые раз…" at bounding box center [652, 257] width 557 height 116
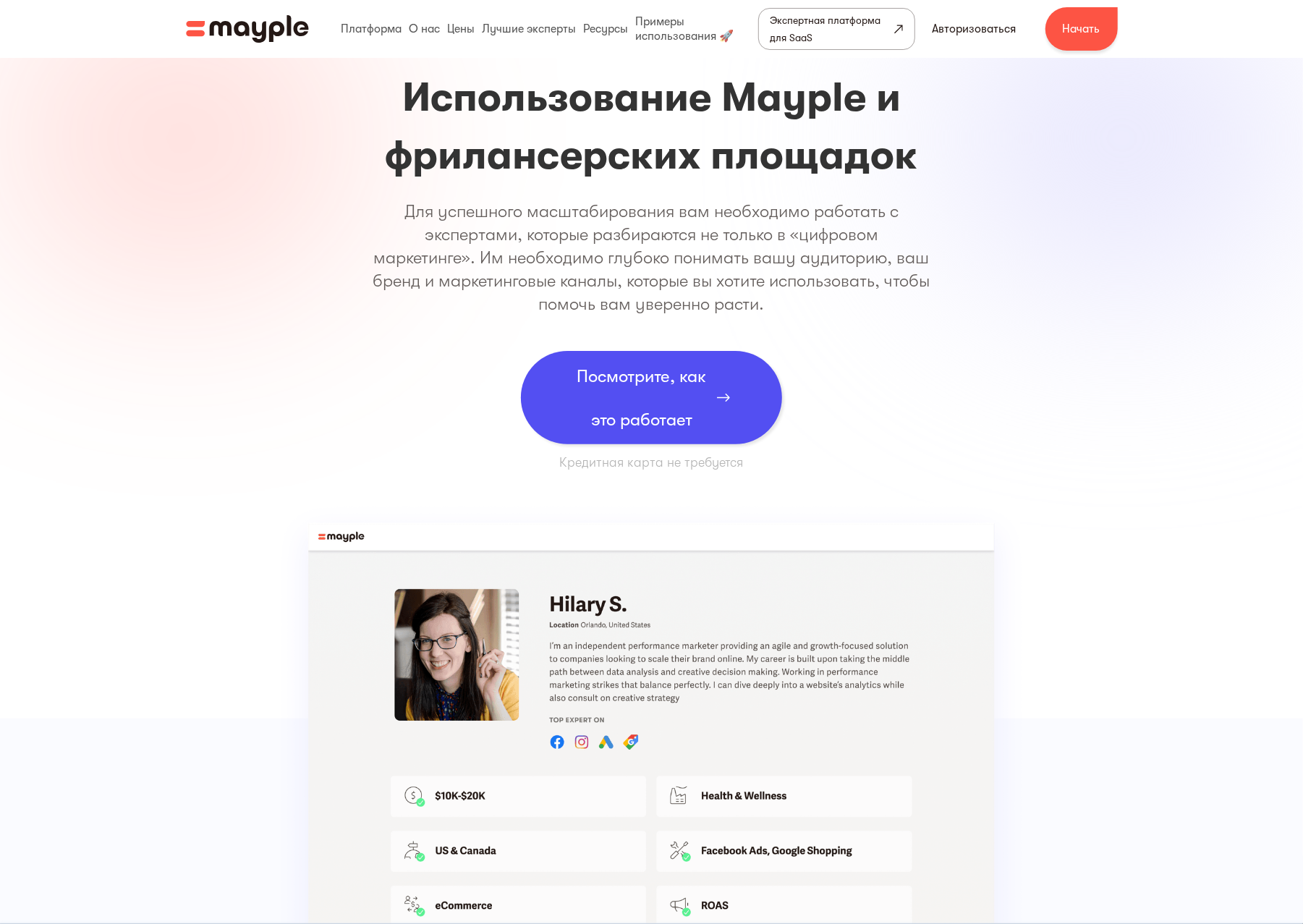
click at [734, 264] on font "Для успешного масштабирования вам необходимо работать с экспертами, которые раз…" at bounding box center [652, 257] width 557 height 113
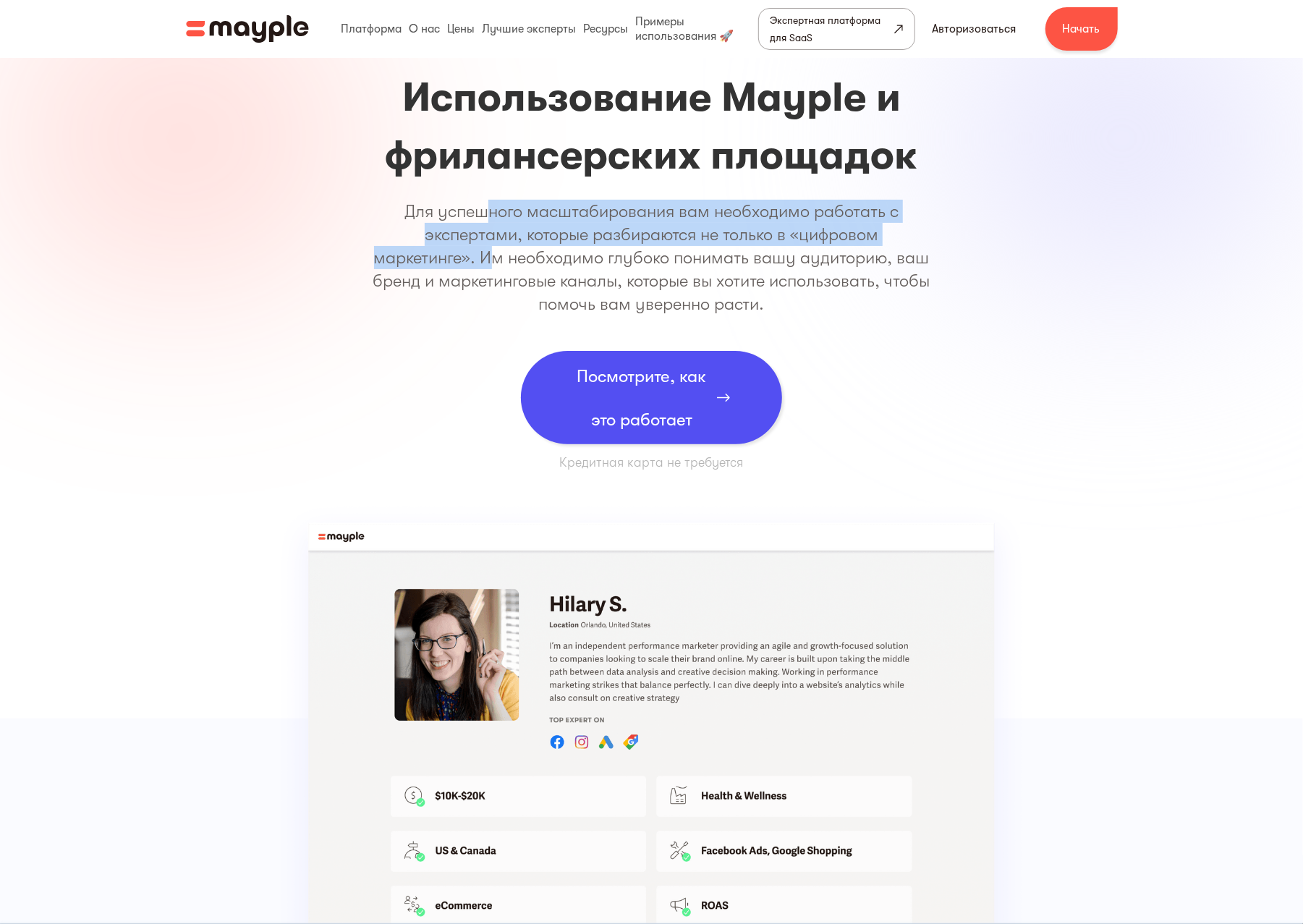
drag, startPoint x: 521, startPoint y: 216, endPoint x: 498, endPoint y: 260, distance: 49.6
click at [515, 260] on font "Для успешного масштабирования вам необходимо работать с экспертами, которые раз…" at bounding box center [652, 257] width 557 height 113
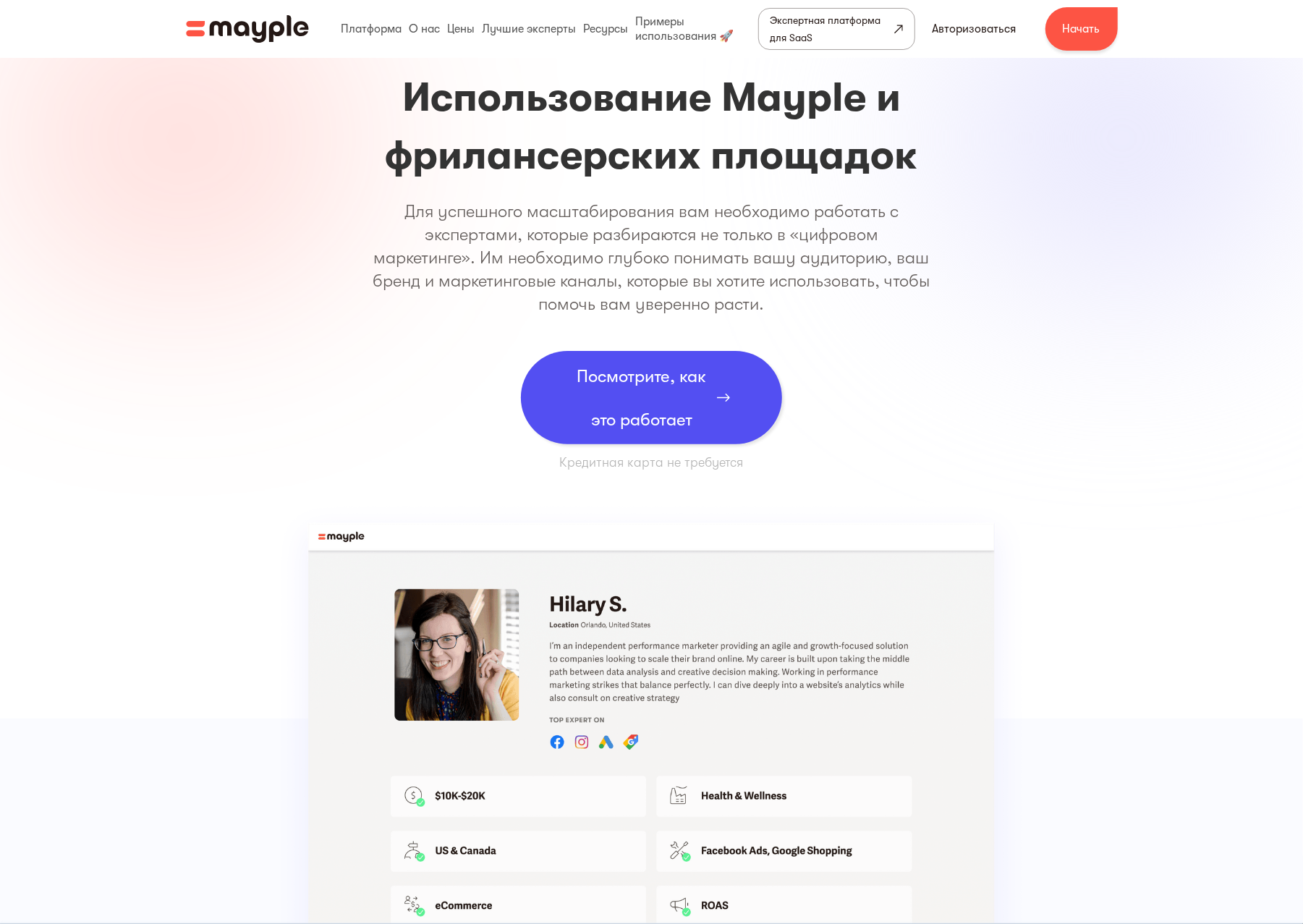
click at [533, 260] on font "Для успешного масштабирования вам необходимо работать с экспертами, которые раз…" at bounding box center [652, 257] width 557 height 113
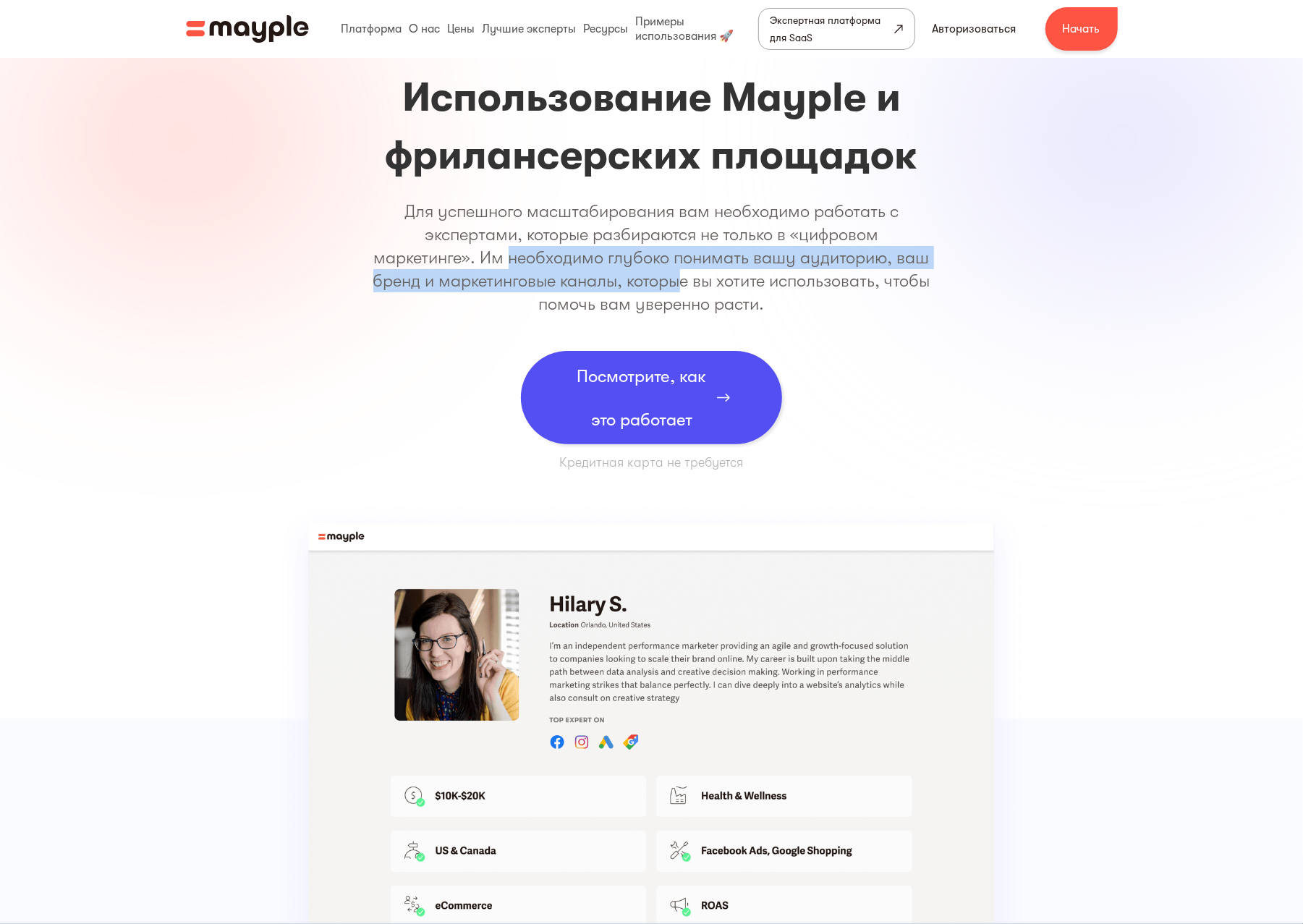
drag, startPoint x: 552, startPoint y: 260, endPoint x: 710, endPoint y: 293, distance: 161.4
click at [724, 282] on font "Для успешного масштабирования вам необходимо работать с экспертами, которые раз…" at bounding box center [652, 257] width 557 height 113
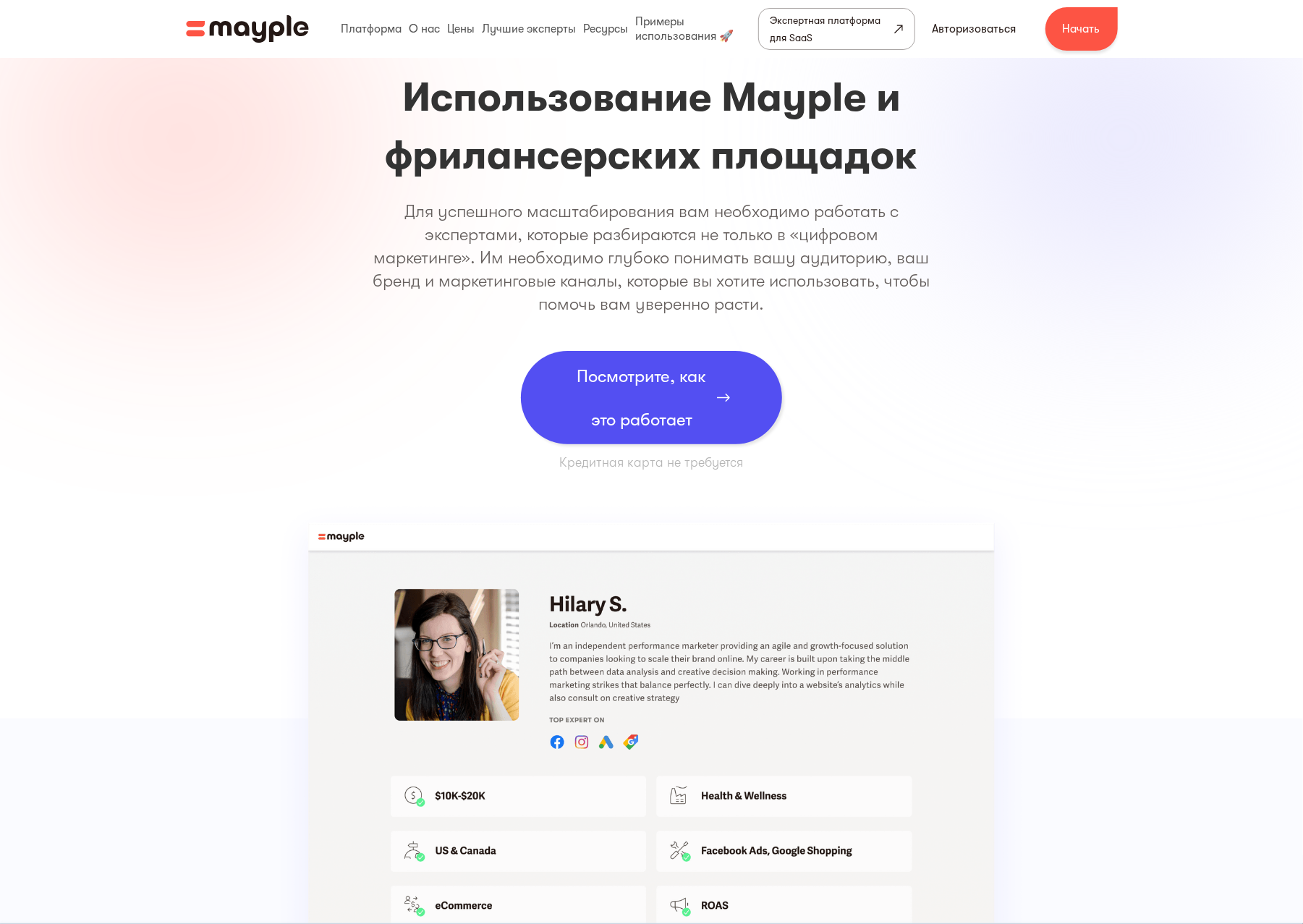
drag, startPoint x: 709, startPoint y: 293, endPoint x: 758, endPoint y: 295, distance: 49.0
click at [733, 293] on font "Для успешного масштабирования вам необходимо работать с экспертами, которые раз…" at bounding box center [652, 257] width 557 height 113
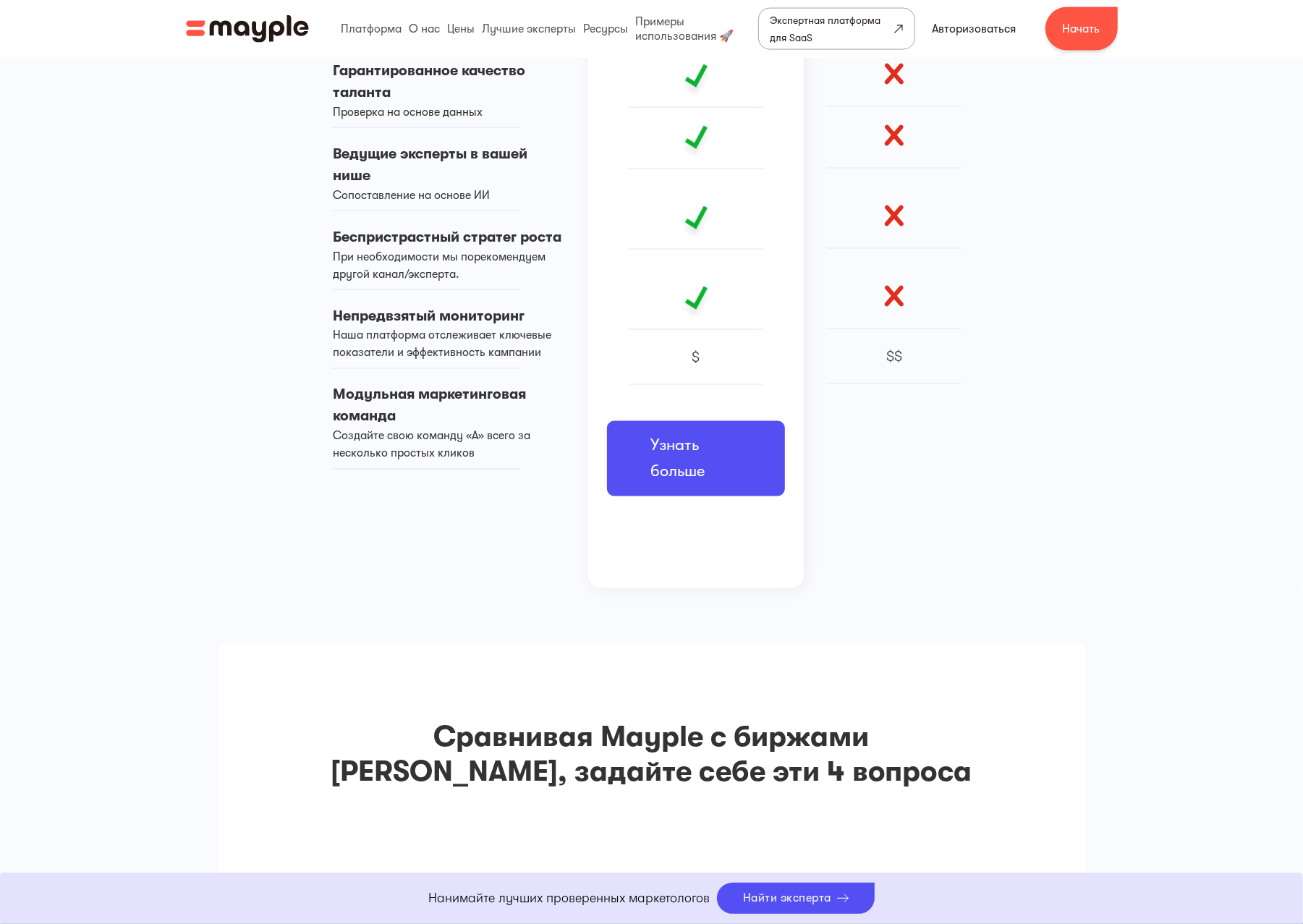
scroll to position [0, 0]
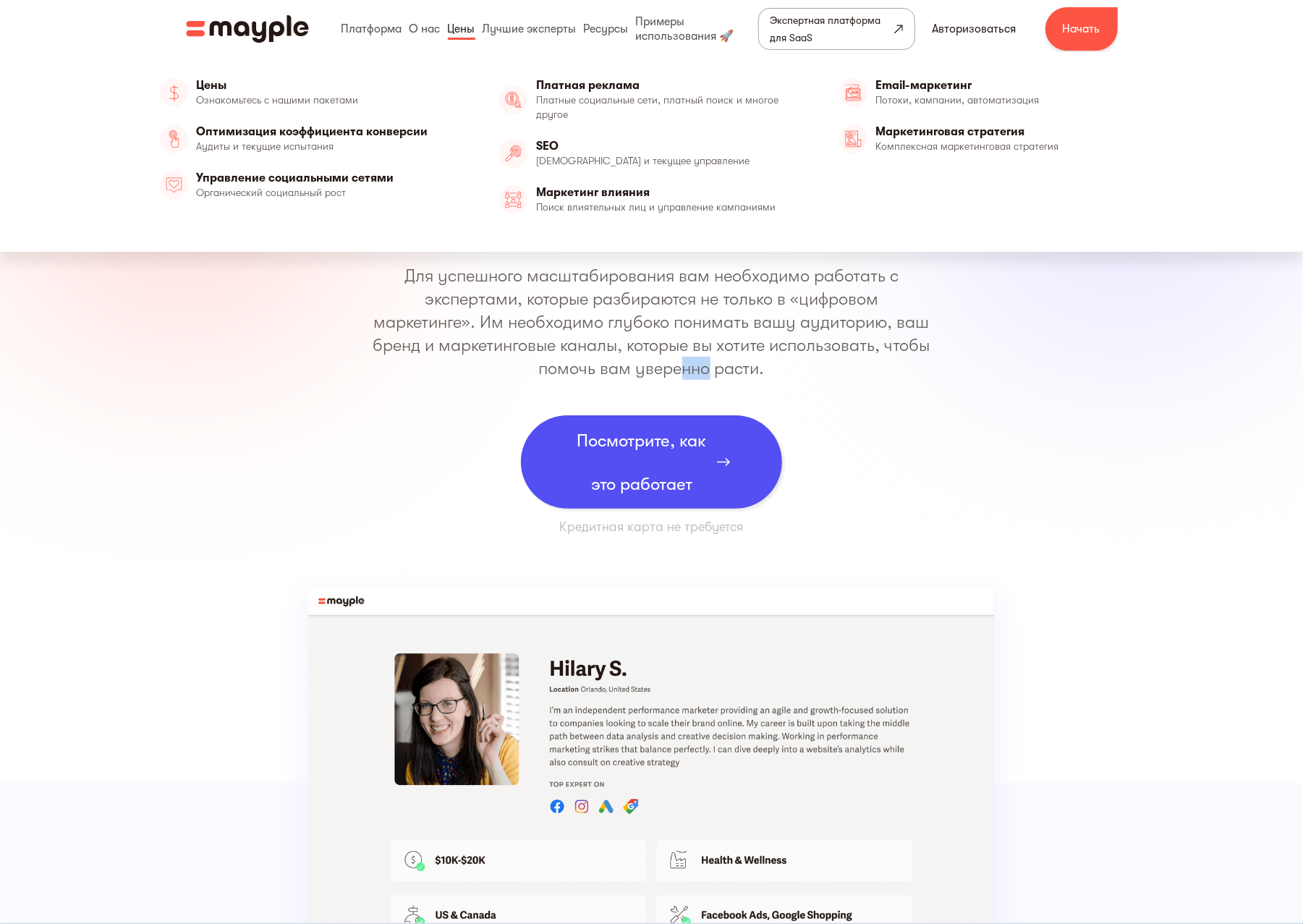
click at [456, 30] on link at bounding box center [462, 29] width 35 height 47
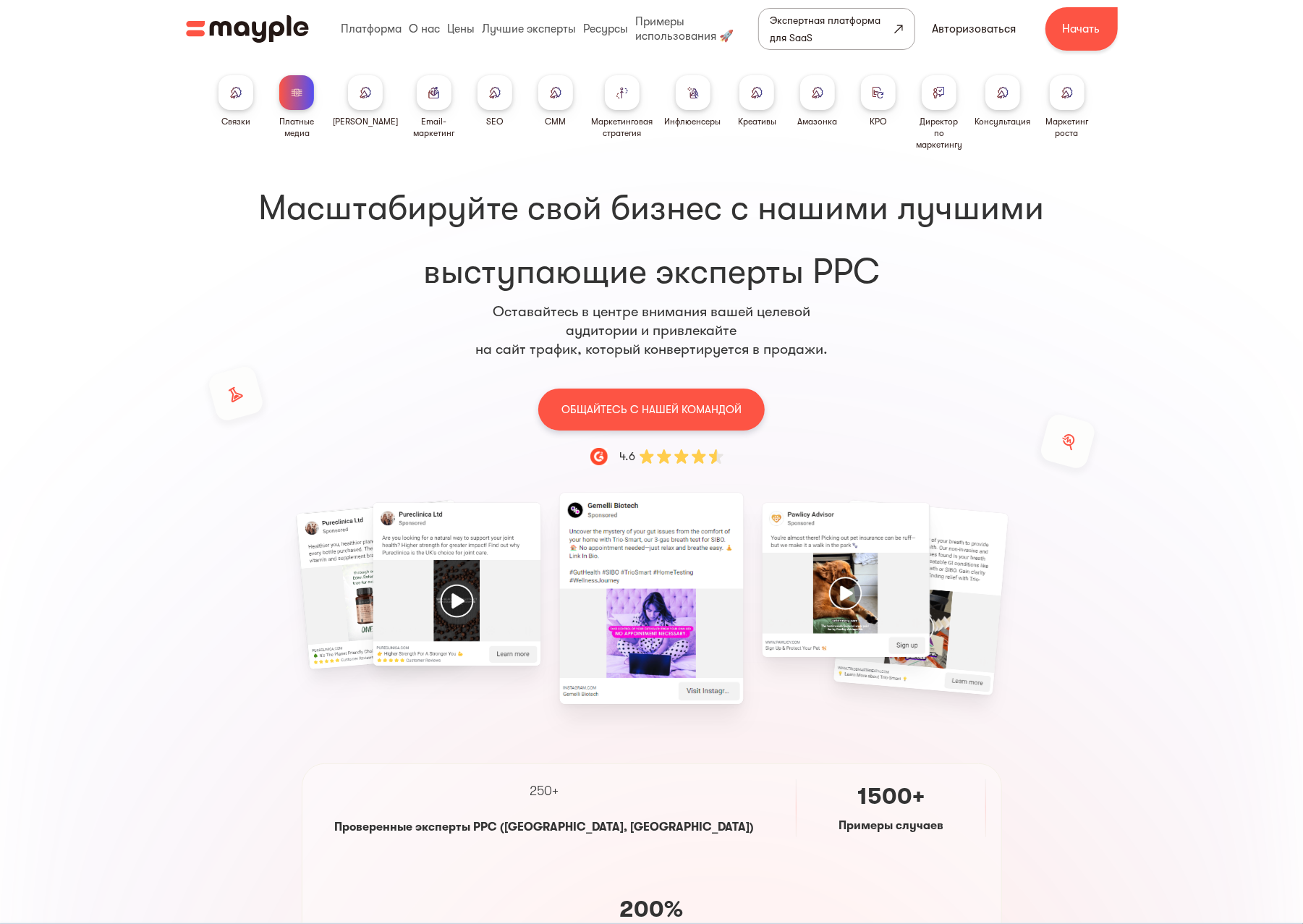
click at [539, 94] on div at bounding box center [556, 92] width 35 height 35
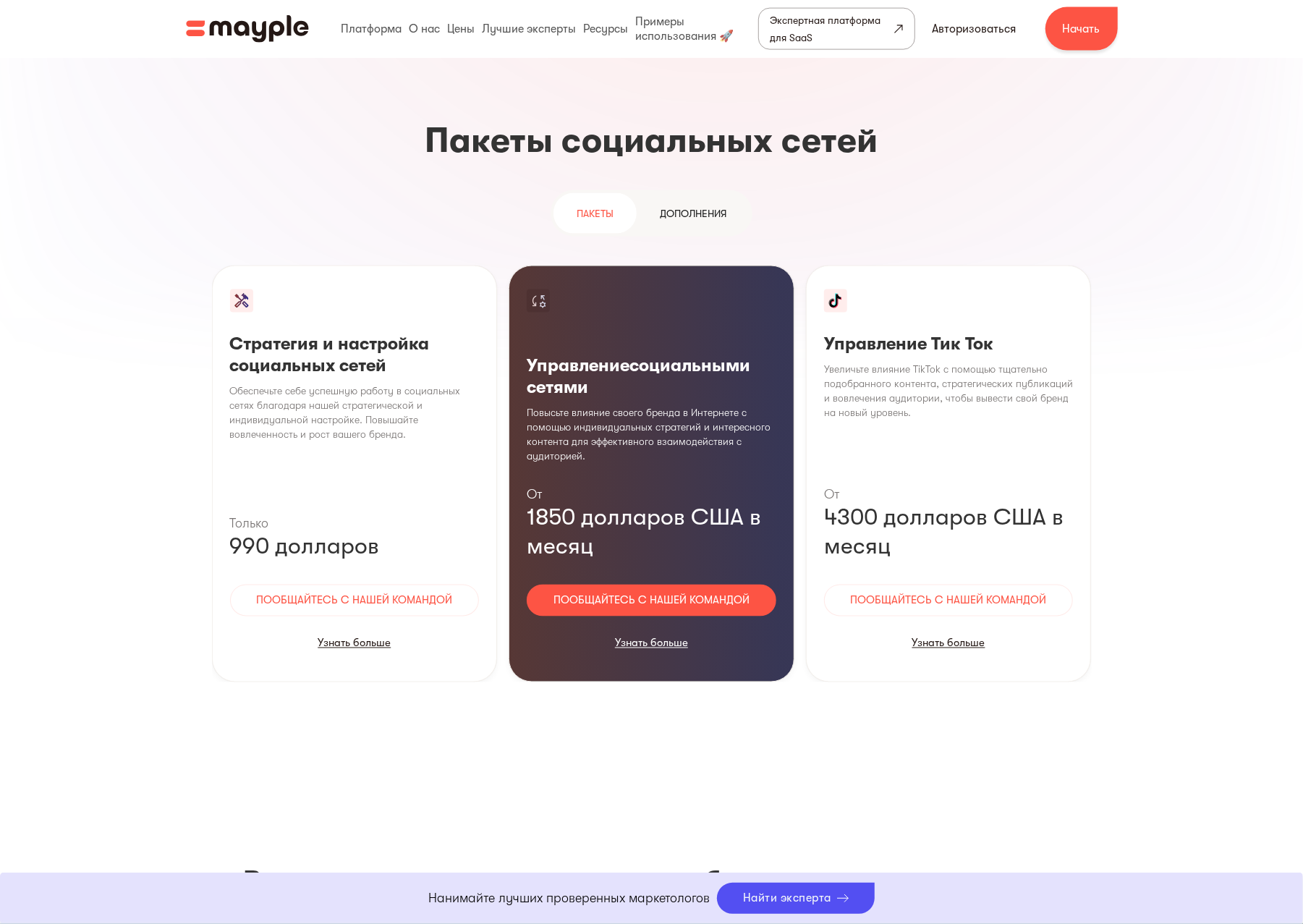
scroll to position [1490, 0]
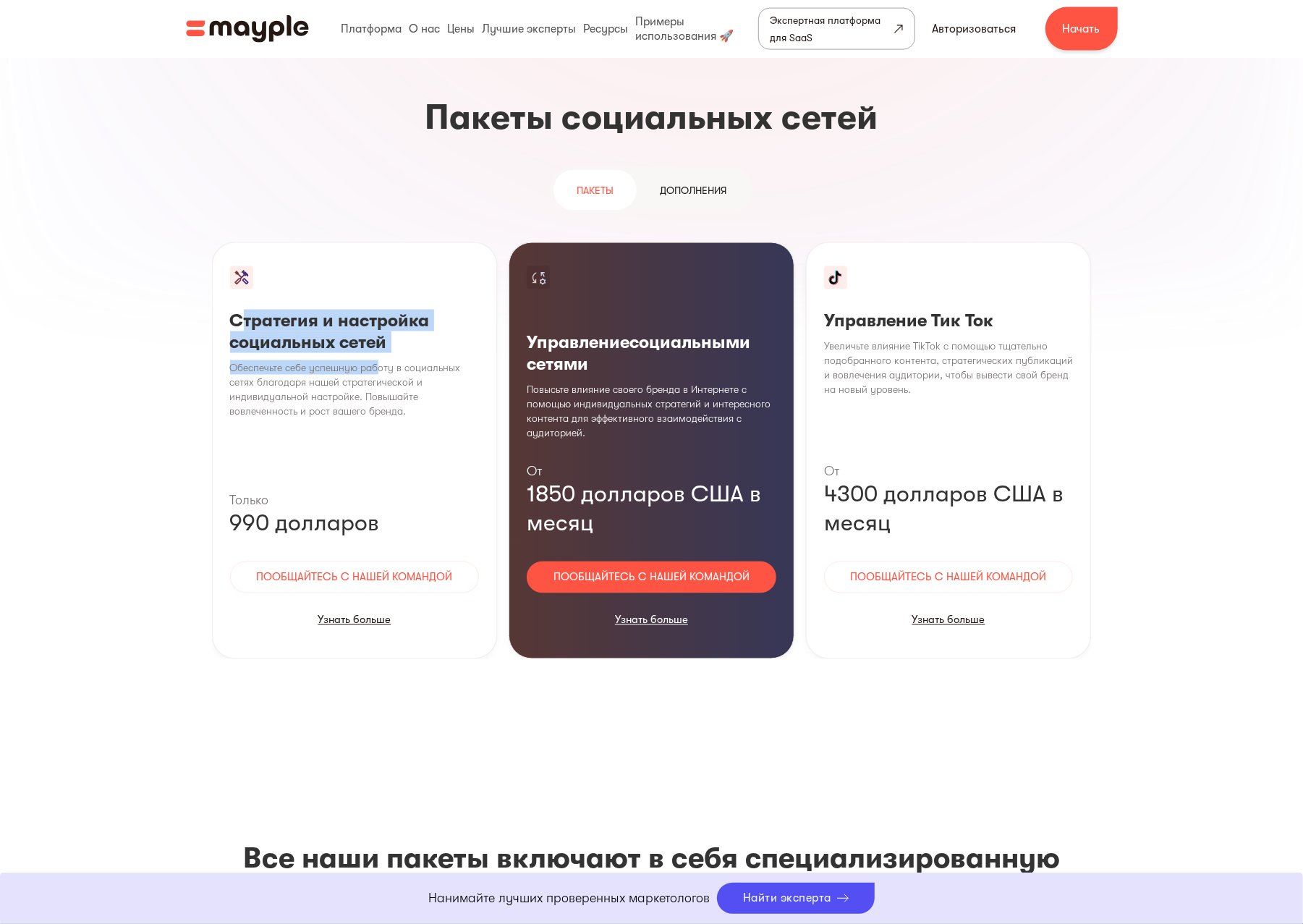
drag, startPoint x: 266, startPoint y: 311, endPoint x: 376, endPoint y: 358, distance: 119.6
click at [376, 358] on div "Стратегия и настройка социальных сетей Обеспечьте себе успешную работу в социал…" at bounding box center [354, 451] width 285 height 417
click at [618, 365] on div "Управление социальными сетями Повысьте влияние своего бренда в Интернете с помо…" at bounding box center [651, 451] width 285 height 417
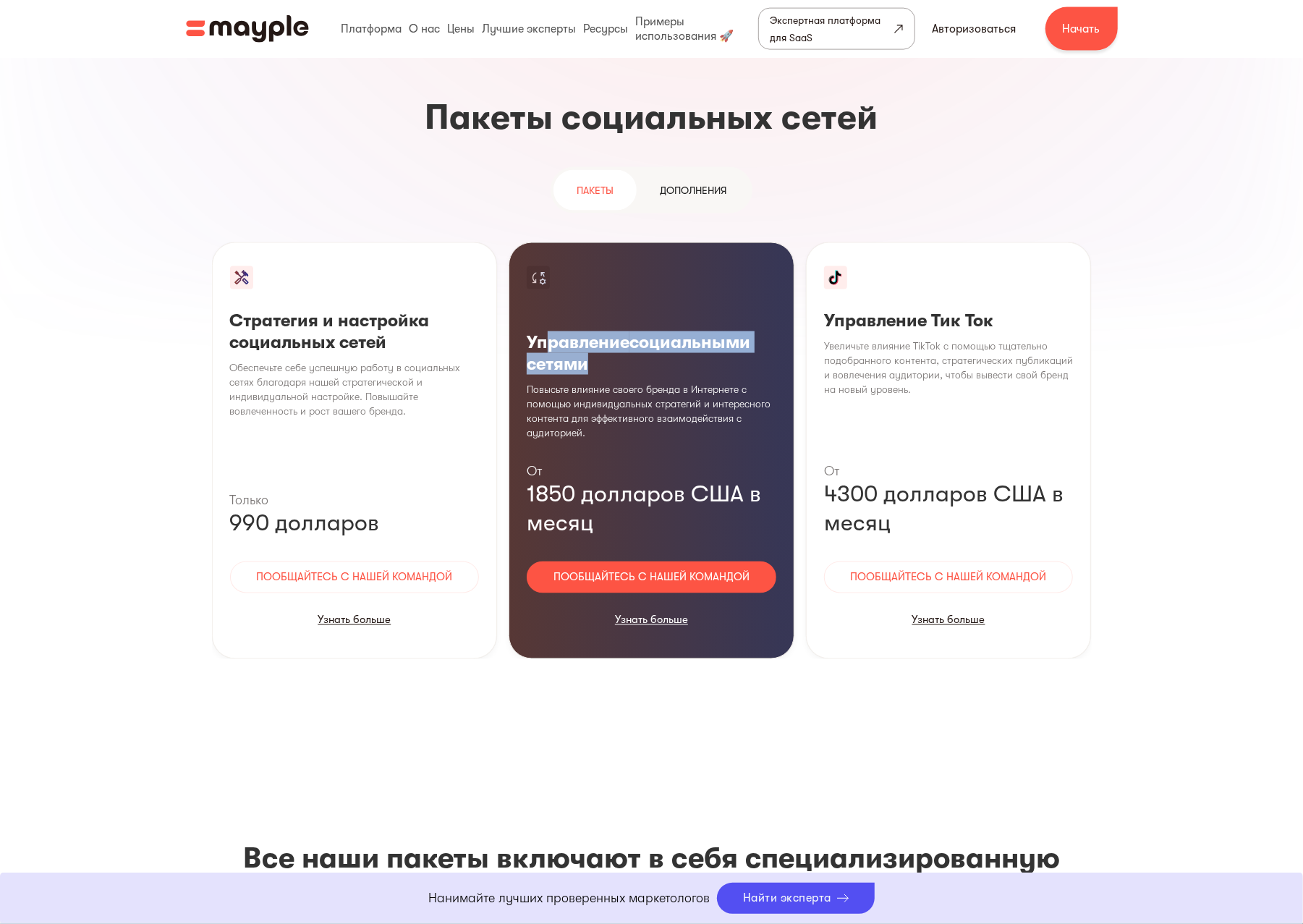
drag, startPoint x: 617, startPoint y: 345, endPoint x: 631, endPoint y: 353, distance: 16.1
click at [631, 353] on h3 "Управление социальными сетями" at bounding box center [652, 342] width 249 height 65
click at [625, 362] on div "Управление социальными сетями Повысьте влияние своего бренда в Интернете с помо…" at bounding box center [651, 451] width 285 height 417
click at [581, 485] on div "Управление социальными сетями Повысьте влияние своего бренда в Интернете с помо…" at bounding box center [651, 451] width 285 height 417
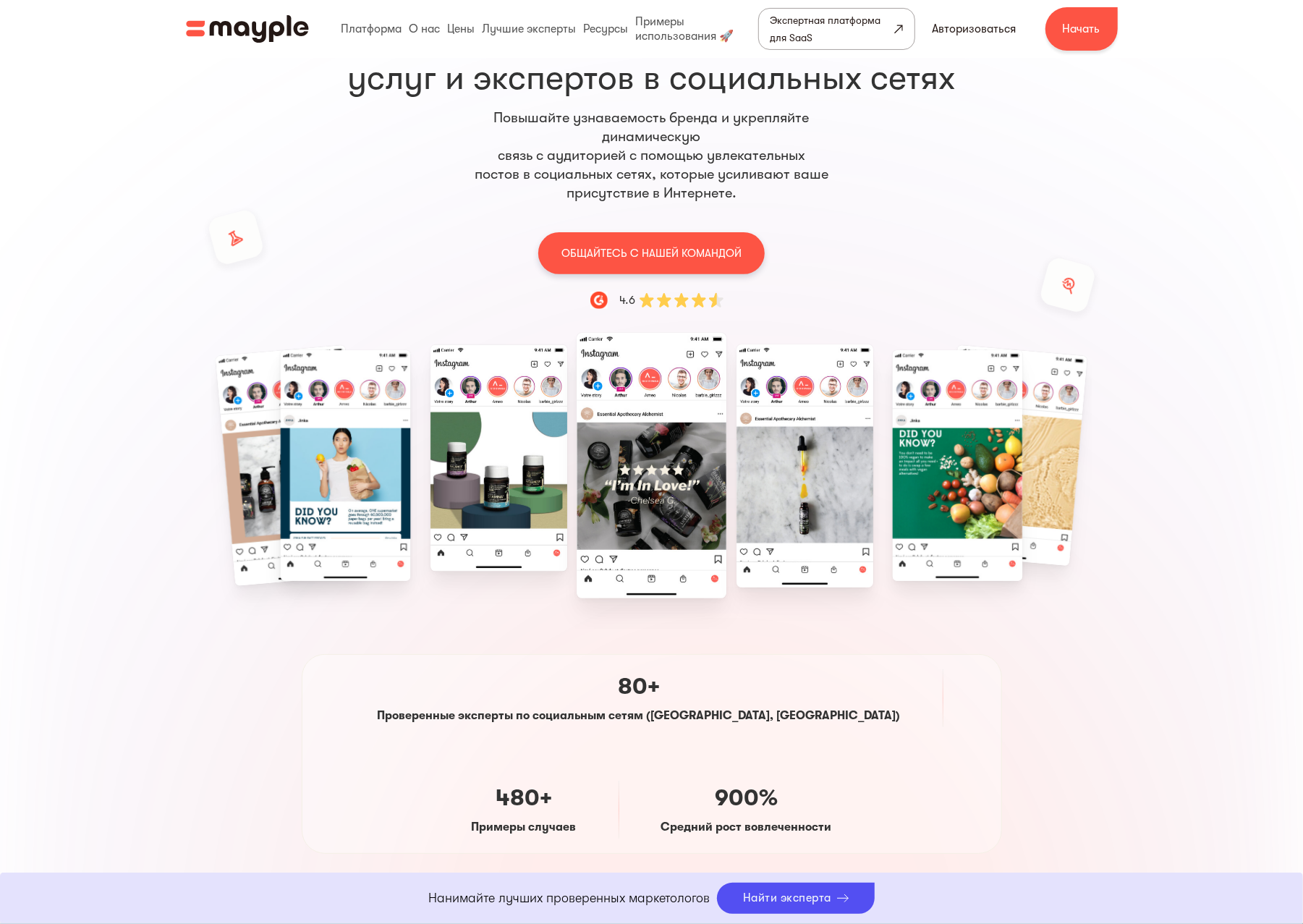
scroll to position [0, 0]
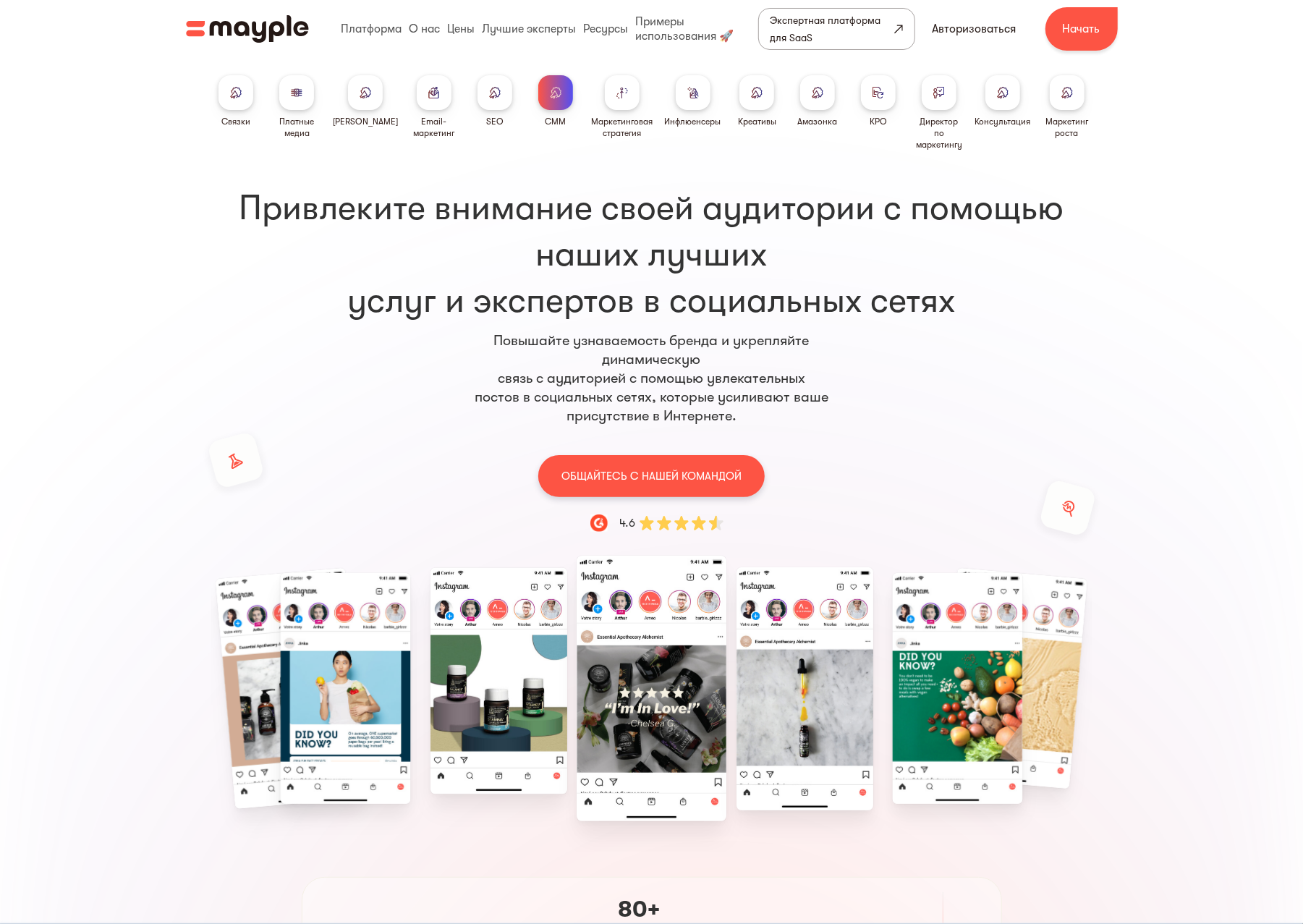
drag, startPoint x: 242, startPoint y: 100, endPoint x: 274, endPoint y: 108, distance: 33.0
click at [242, 100] on div at bounding box center [236, 92] width 35 height 35
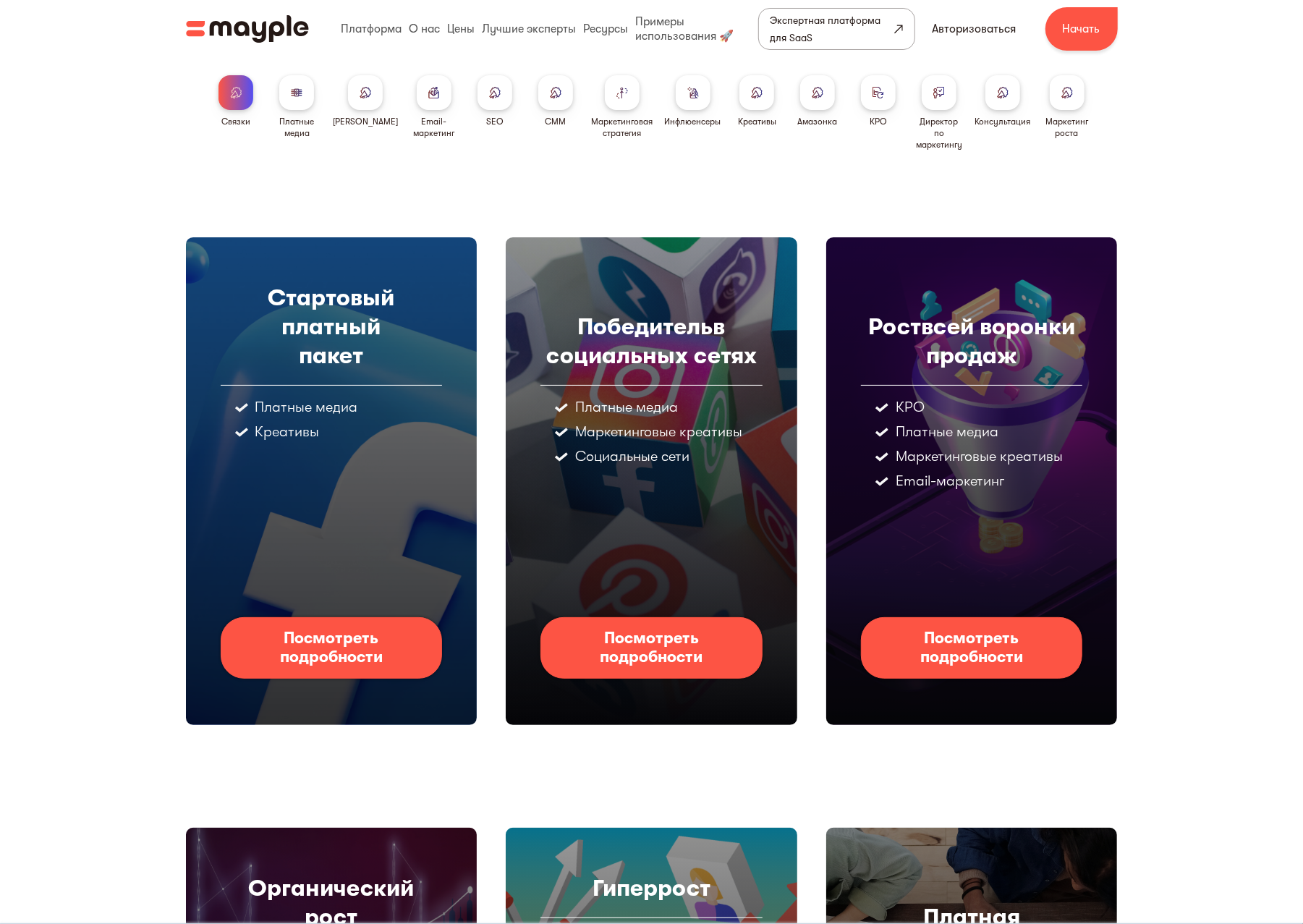
click at [691, 643] on font "Посмотреть подробности" at bounding box center [651, 647] width 102 height 37
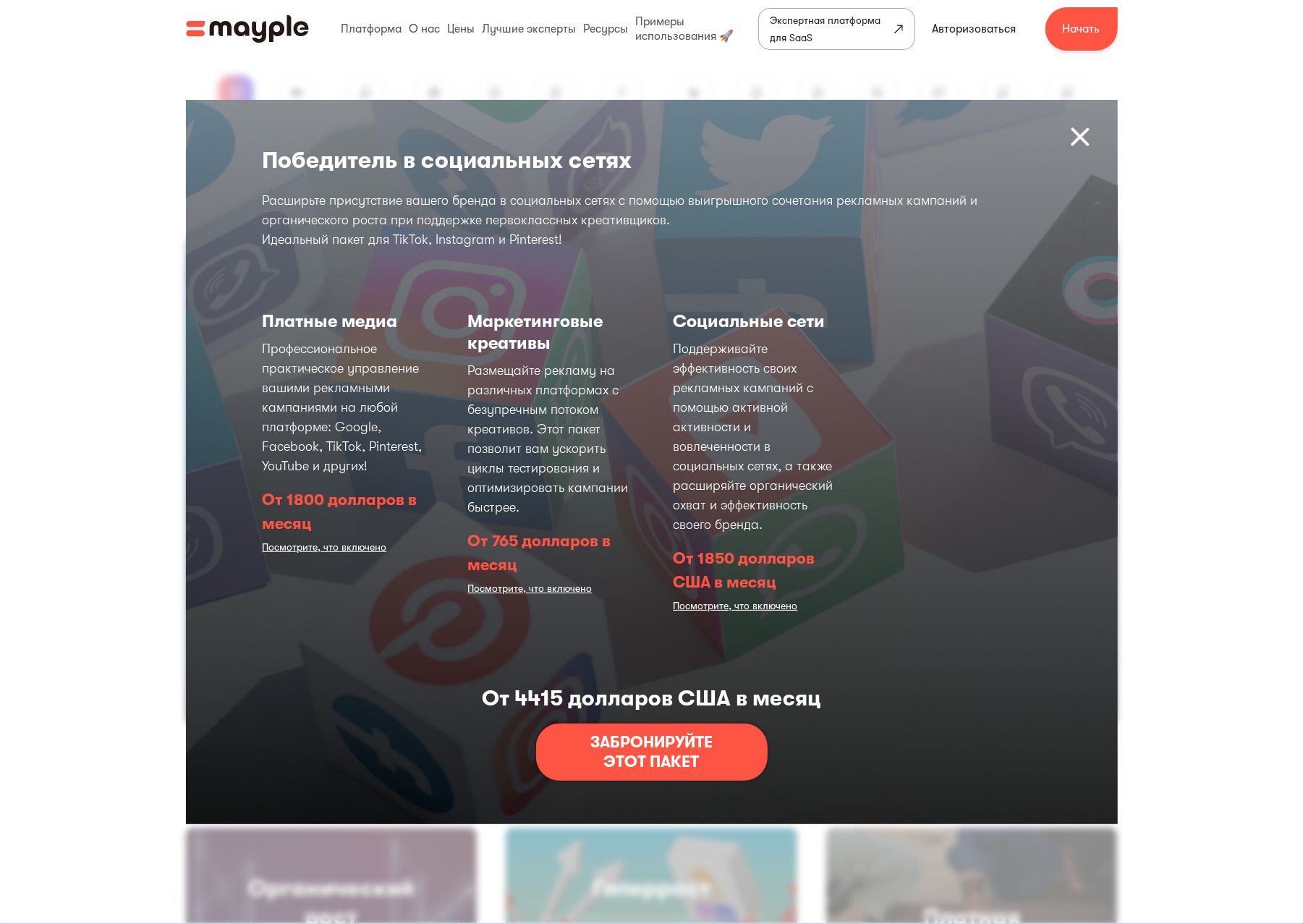
click at [951, 605] on div "Платные медиа Профессиональное практическое управление вашими рекламными кампан…" at bounding box center [652, 457] width 778 height 321
click at [1080, 136] on img at bounding box center [1080, 137] width 31 height 31
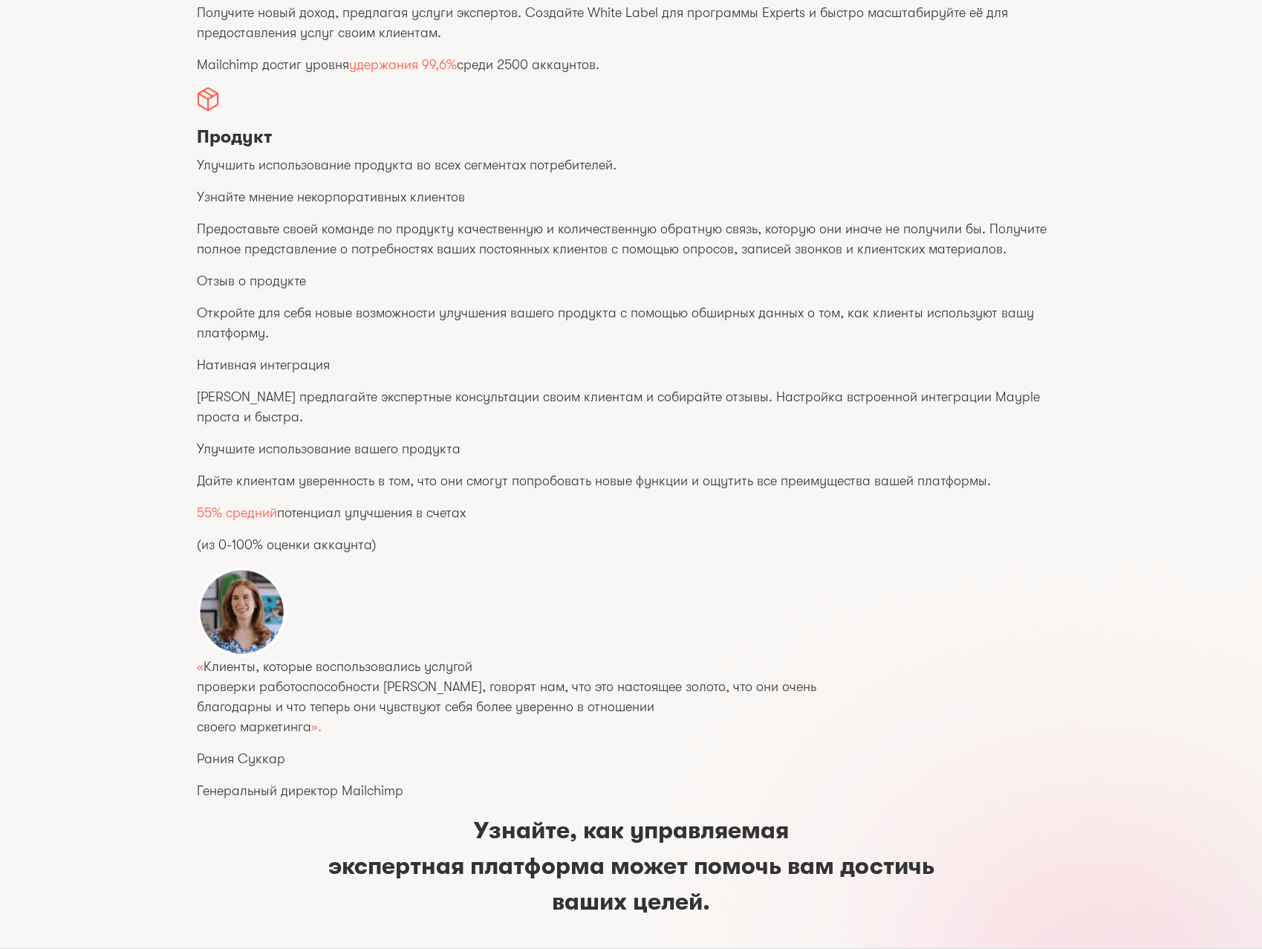
scroll to position [1273, 0]
drag, startPoint x: 355, startPoint y: 515, endPoint x: 403, endPoint y: 515, distance: 48.3
click at [402, 515] on font "потенциал улучшения в счетах" at bounding box center [371, 513] width 189 height 15
click at [456, 513] on font "потенциал улучшения в счетах" at bounding box center [371, 513] width 189 height 15
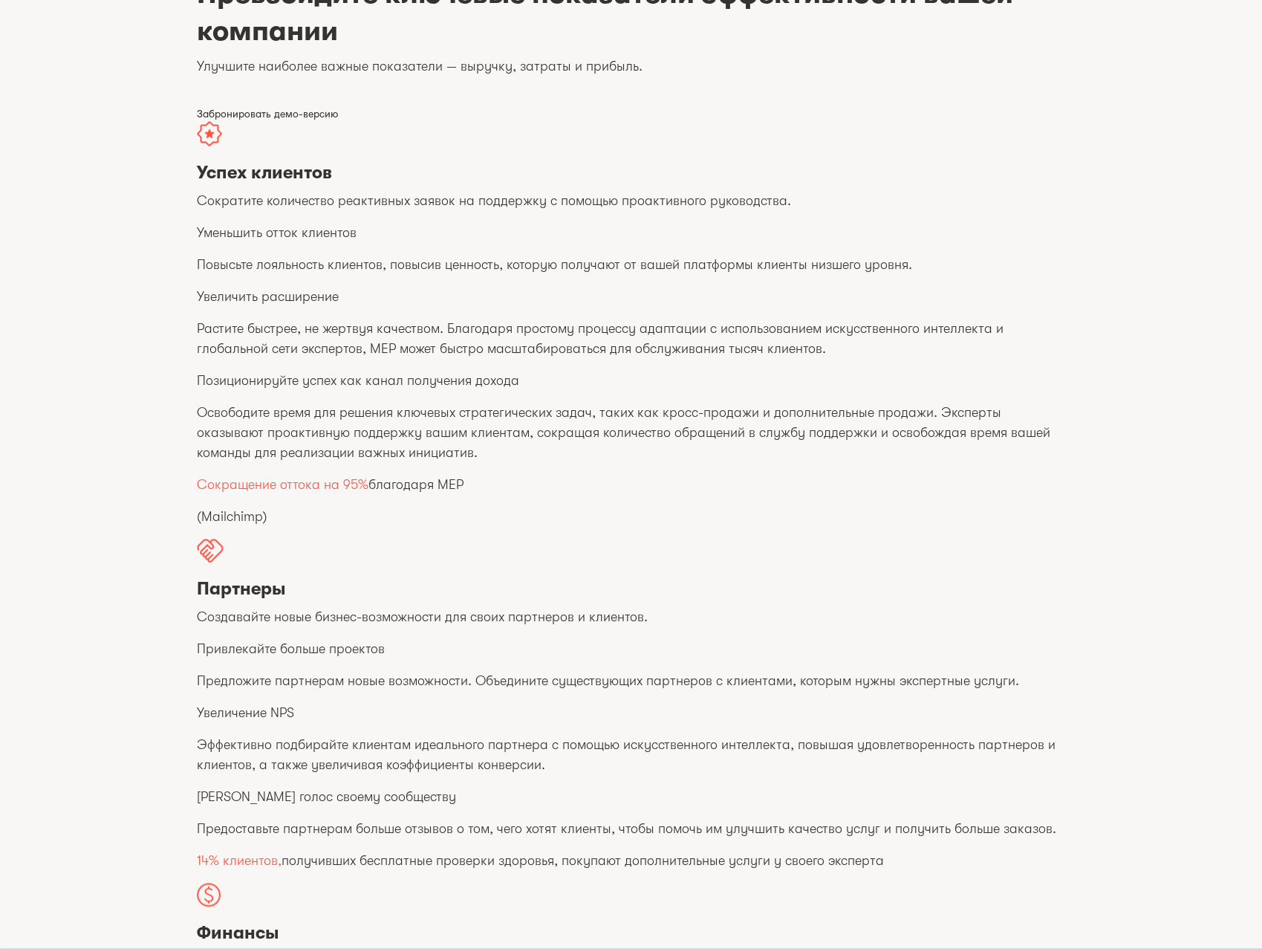
scroll to position [0, 0]
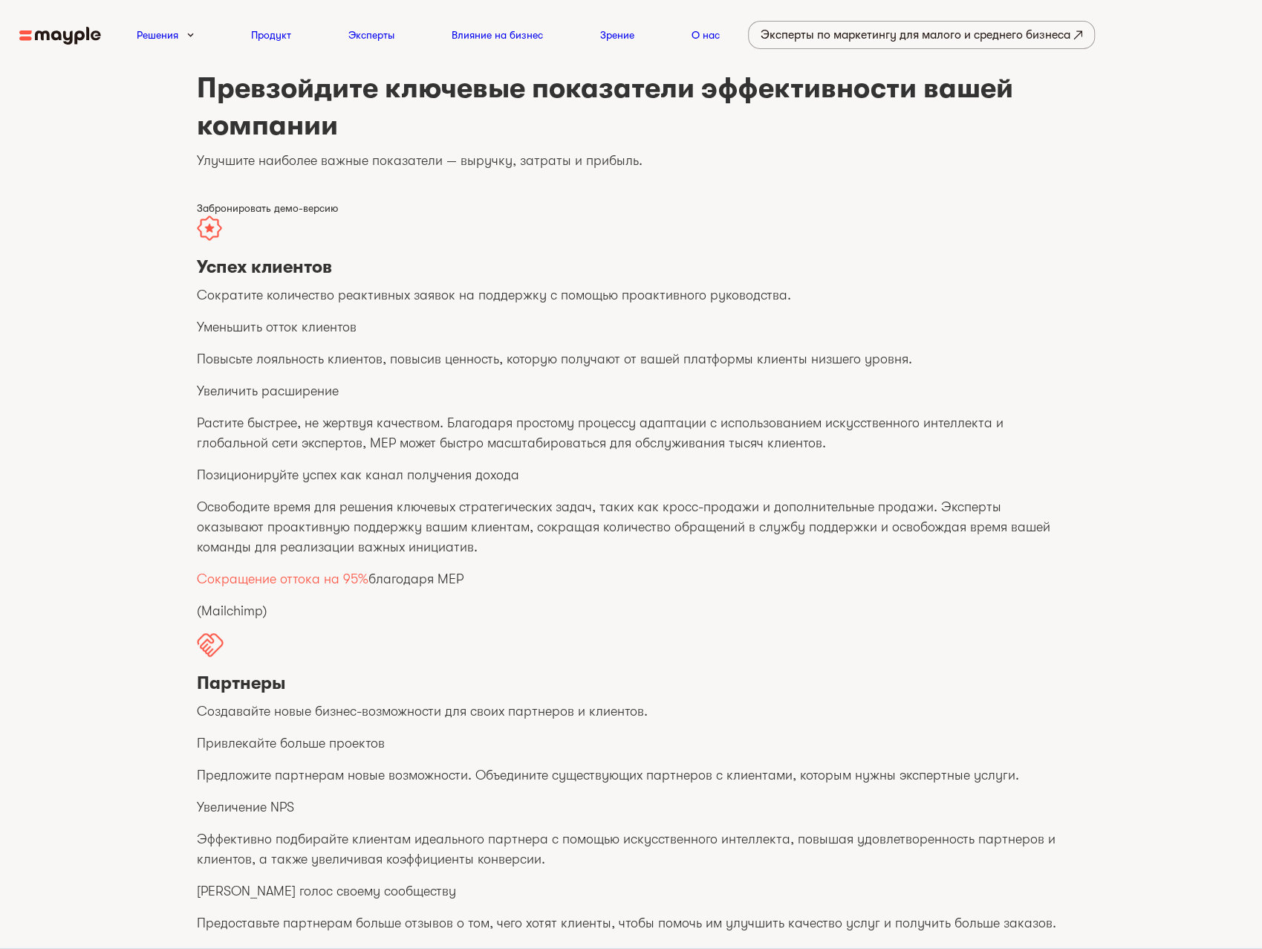
drag, startPoint x: 771, startPoint y: 559, endPoint x: 732, endPoint y: 533, distance: 46.1
click at [771, 559] on div "Успех клиентов Сократите количество реактивных заявок на поддержку с помощью пр…" at bounding box center [631, 418] width 869 height 406
click at [56, 30] on img at bounding box center [60, 36] width 82 height 19
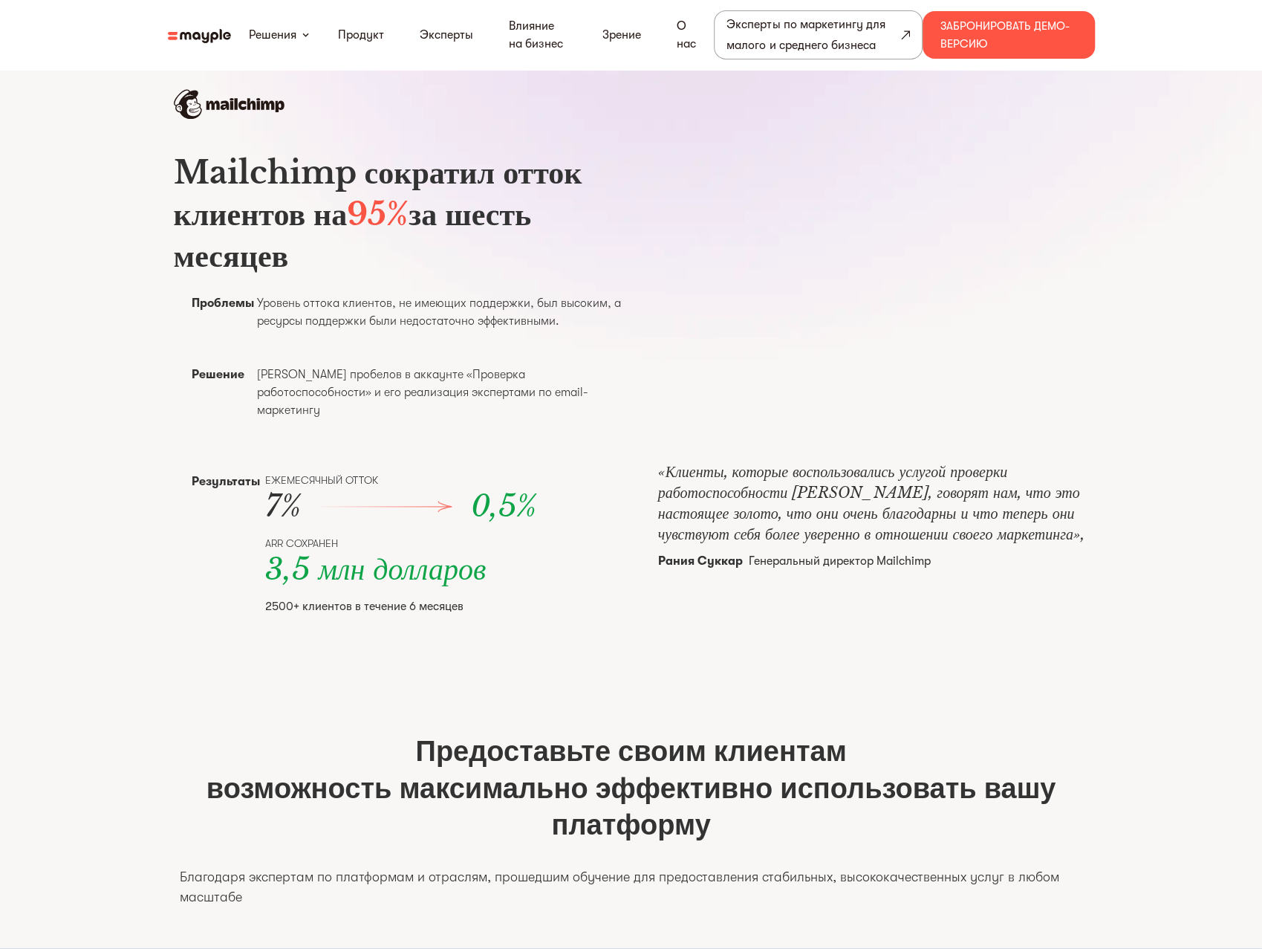
scroll to position [722, 0]
